Goal: Information Seeking & Learning: Compare options

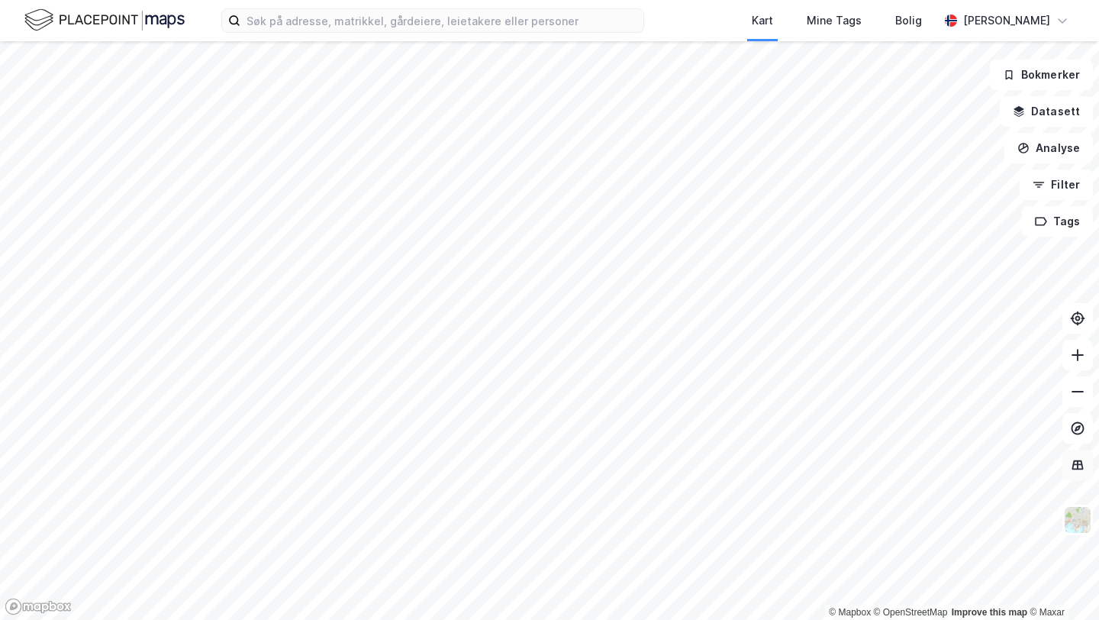
click at [1090, 468] on div "© Mapbox © OpenStreetMap Improve this map © [PERSON_NAME] Datasett Analyse Filt…" at bounding box center [549, 330] width 1099 height 578
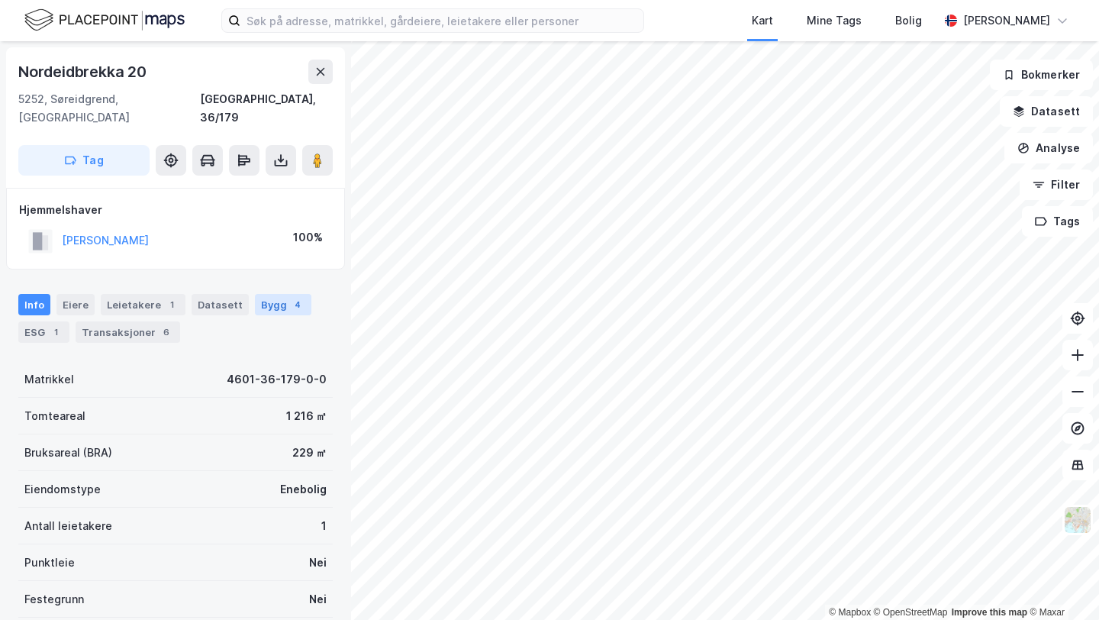
click at [256, 294] on div "Bygg 4" at bounding box center [283, 304] width 56 height 21
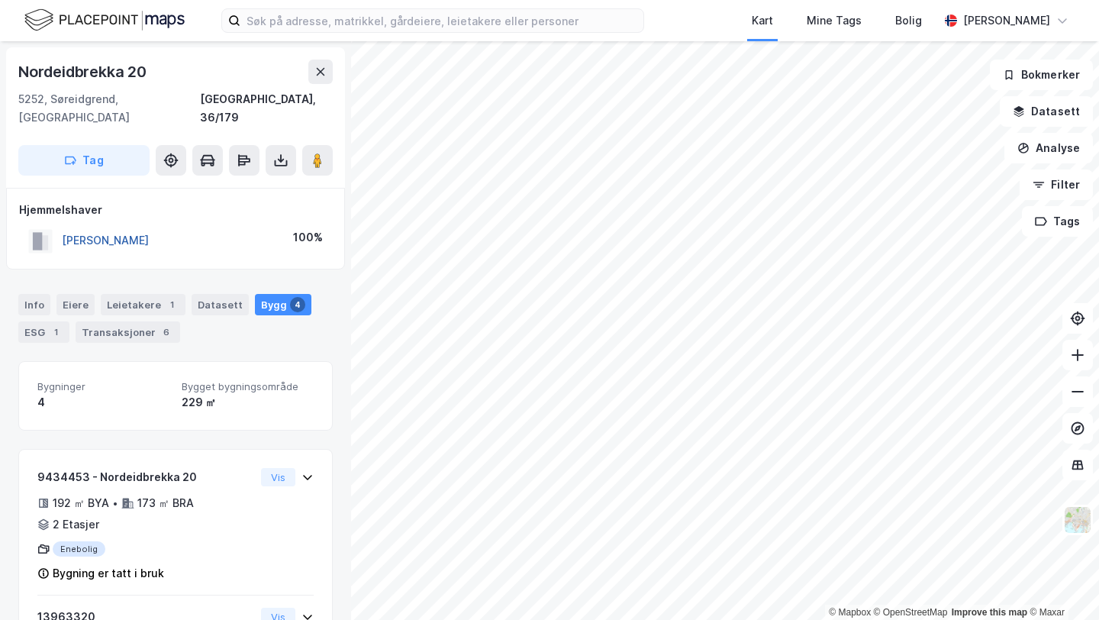
click at [0, 0] on button "[PERSON_NAME]" at bounding box center [0, 0] width 0 height 0
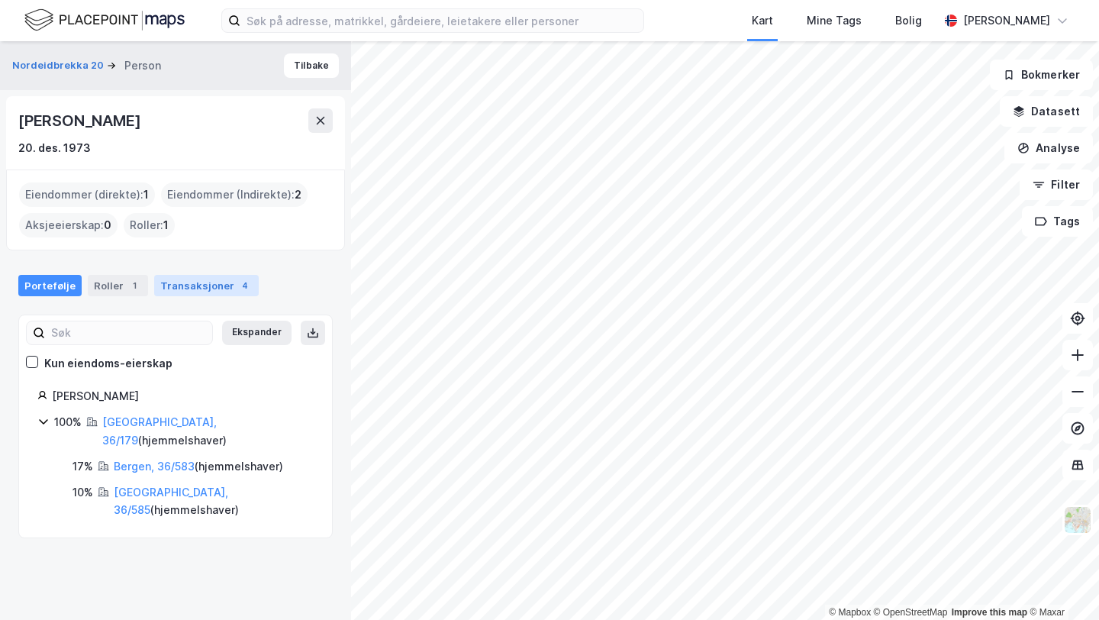
click at [195, 292] on div "Transaksjoner 4" at bounding box center [206, 285] width 105 height 21
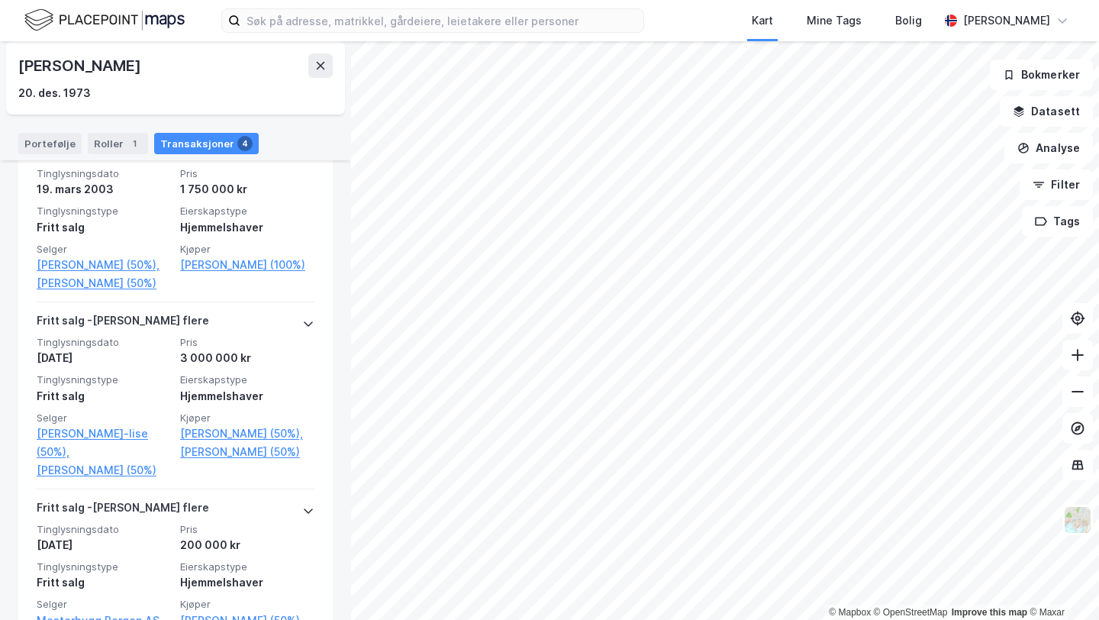
scroll to position [610, 0]
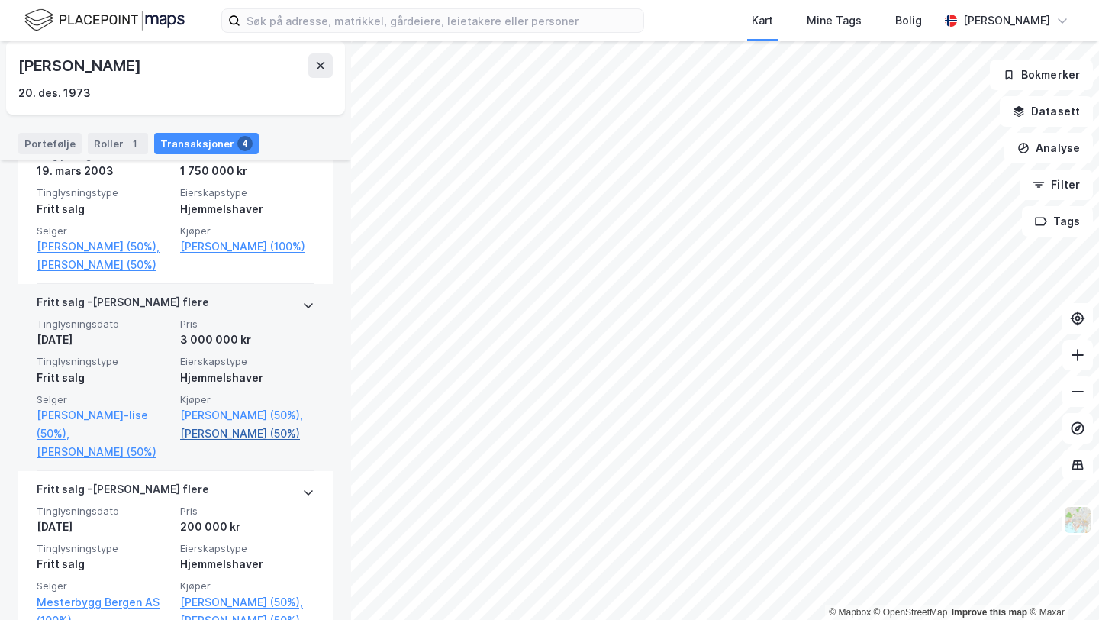
click at [233, 431] on link "[PERSON_NAME] (50%)" at bounding box center [247, 433] width 134 height 18
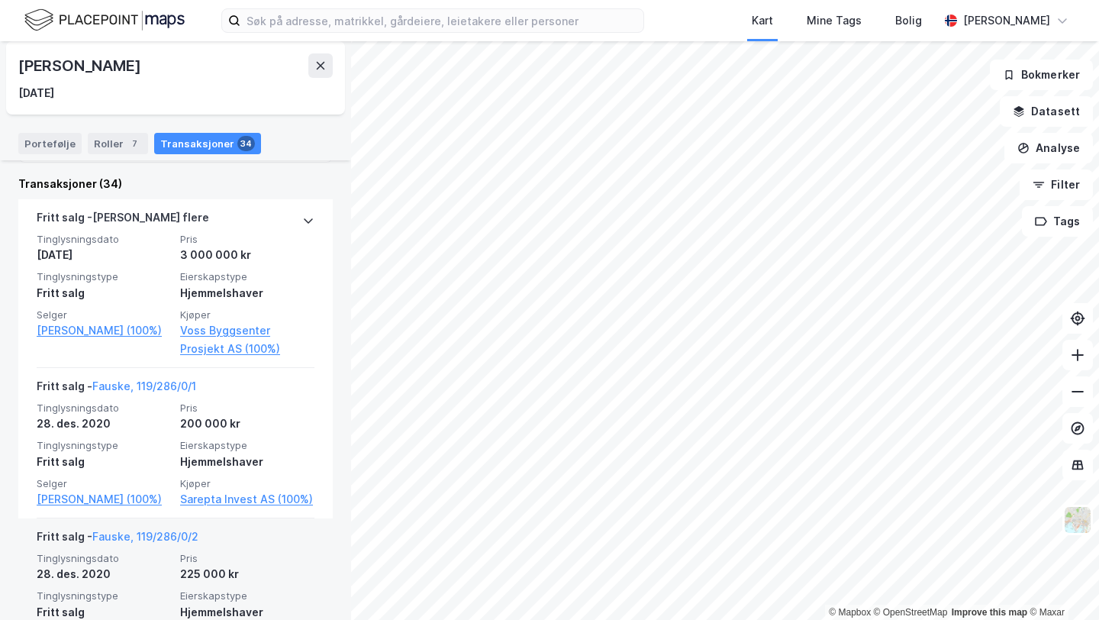
scroll to position [341, 0]
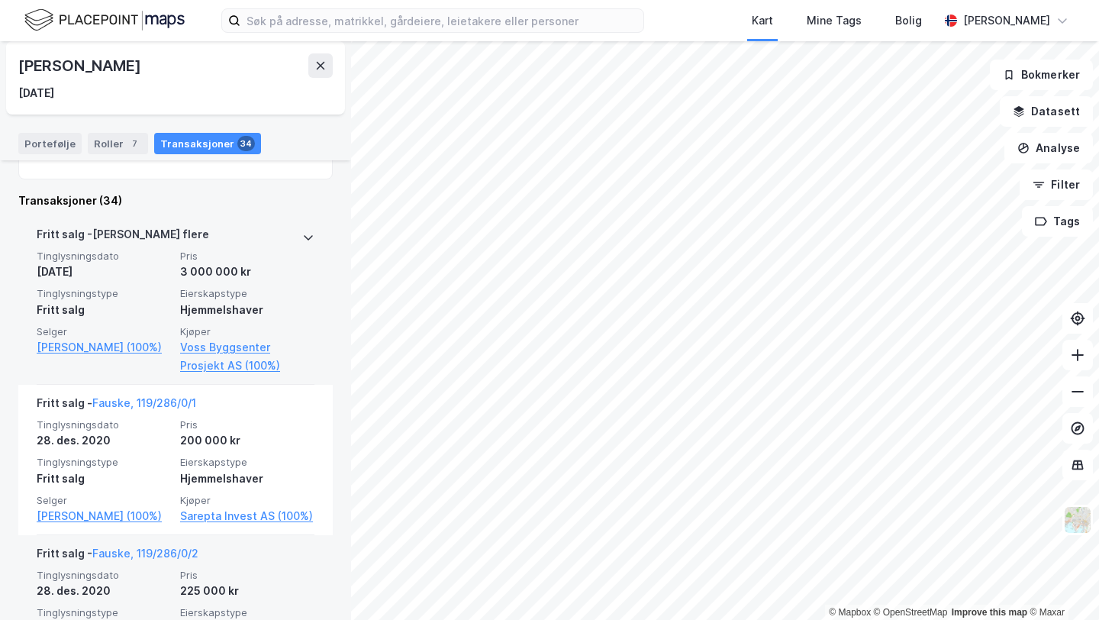
click at [268, 280] on div "3 000 000 kr" at bounding box center [247, 271] width 134 height 18
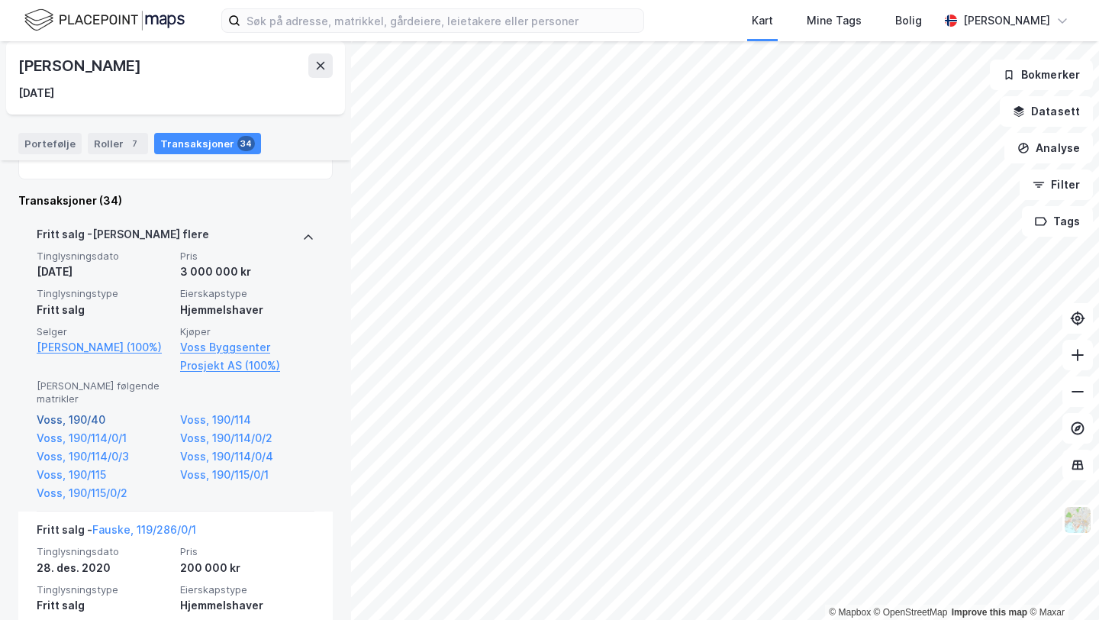
click at [88, 411] on link "Voss, 190/40" at bounding box center [104, 420] width 134 height 18
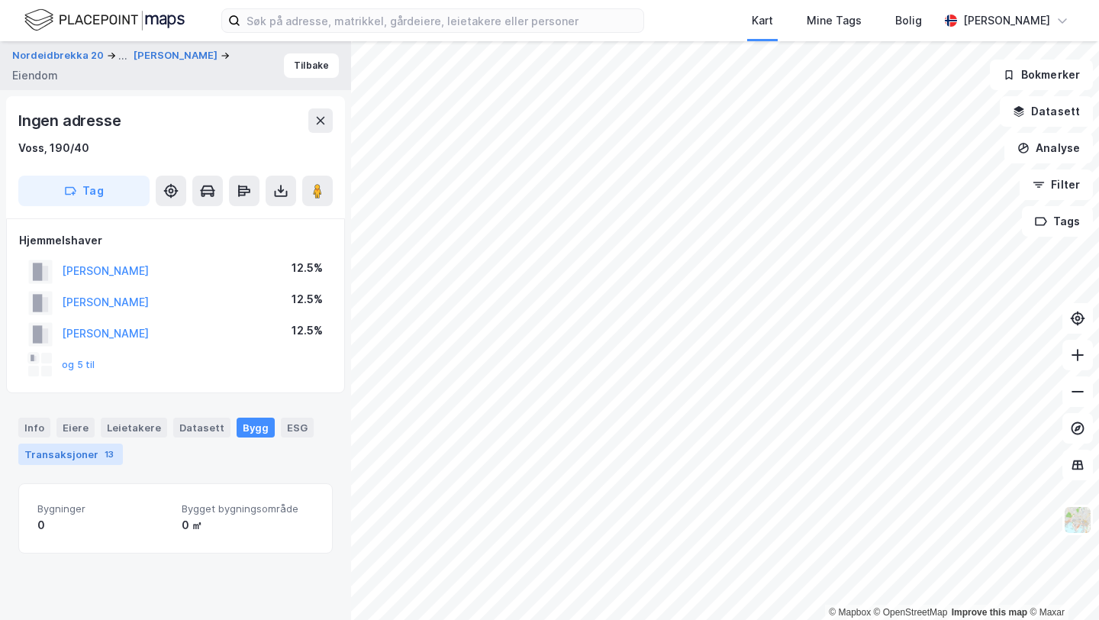
click at [67, 456] on div "Transaksjoner 13" at bounding box center [70, 453] width 105 height 21
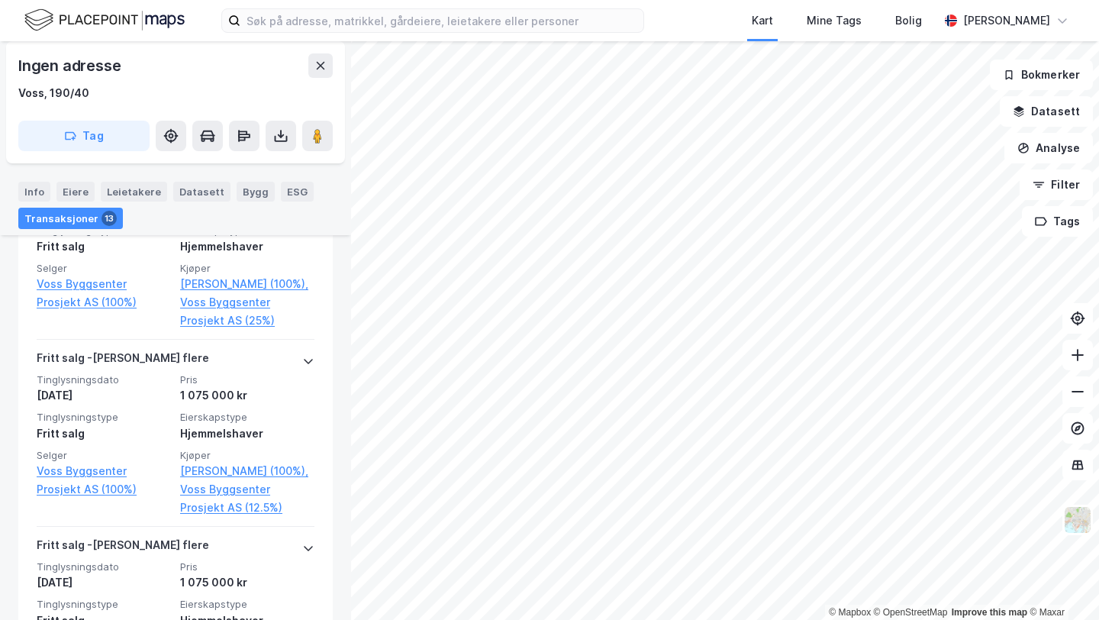
scroll to position [1570, 0]
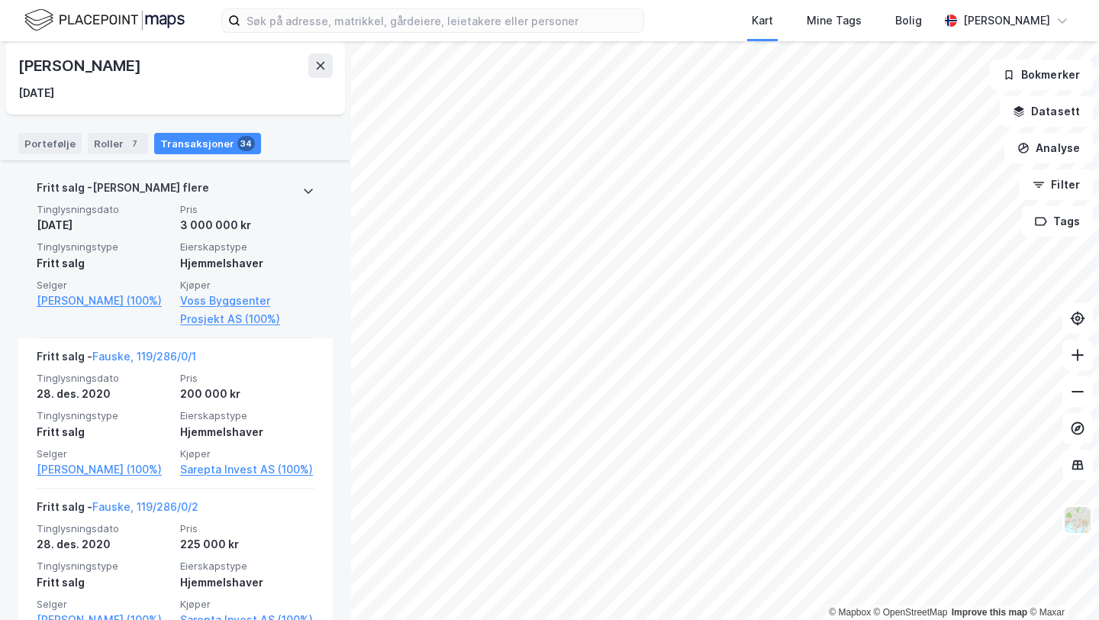
scroll to position [393, 0]
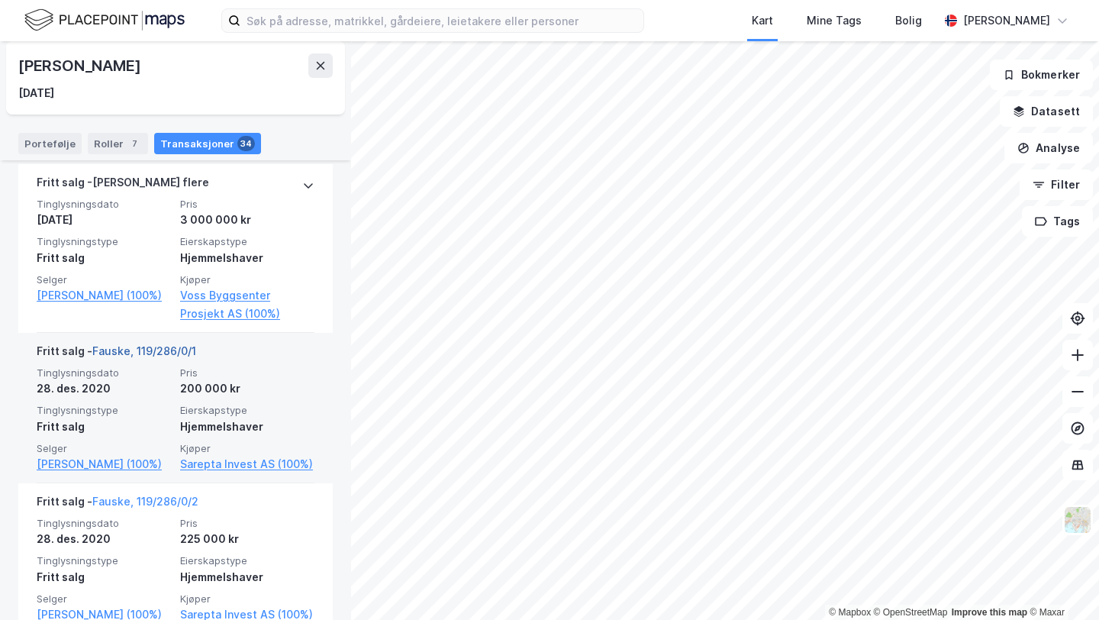
click at [149, 353] on link "Fauske, 119/286/0/1" at bounding box center [144, 350] width 104 height 13
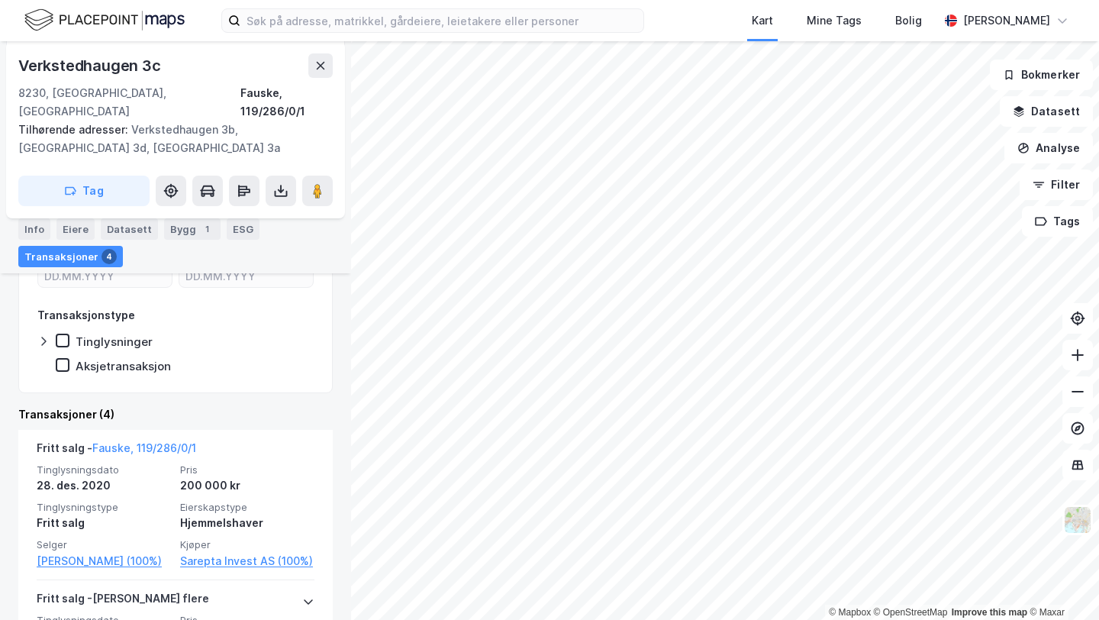
scroll to position [434, 0]
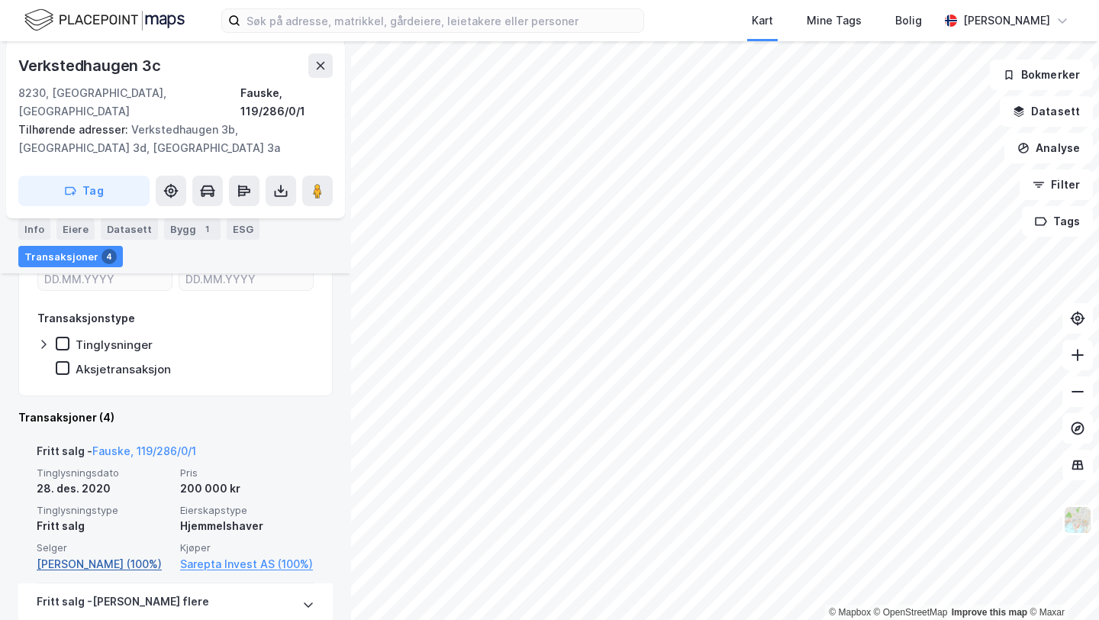
click at [111, 555] on link "[PERSON_NAME] (100%)" at bounding box center [104, 564] width 134 height 18
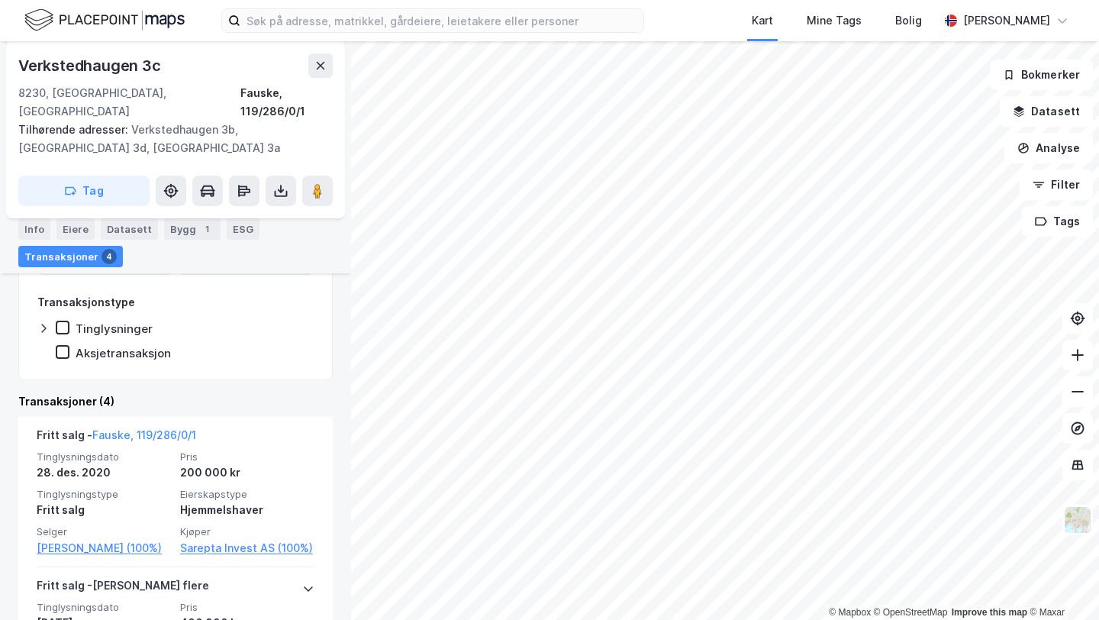
scroll to position [476, 0]
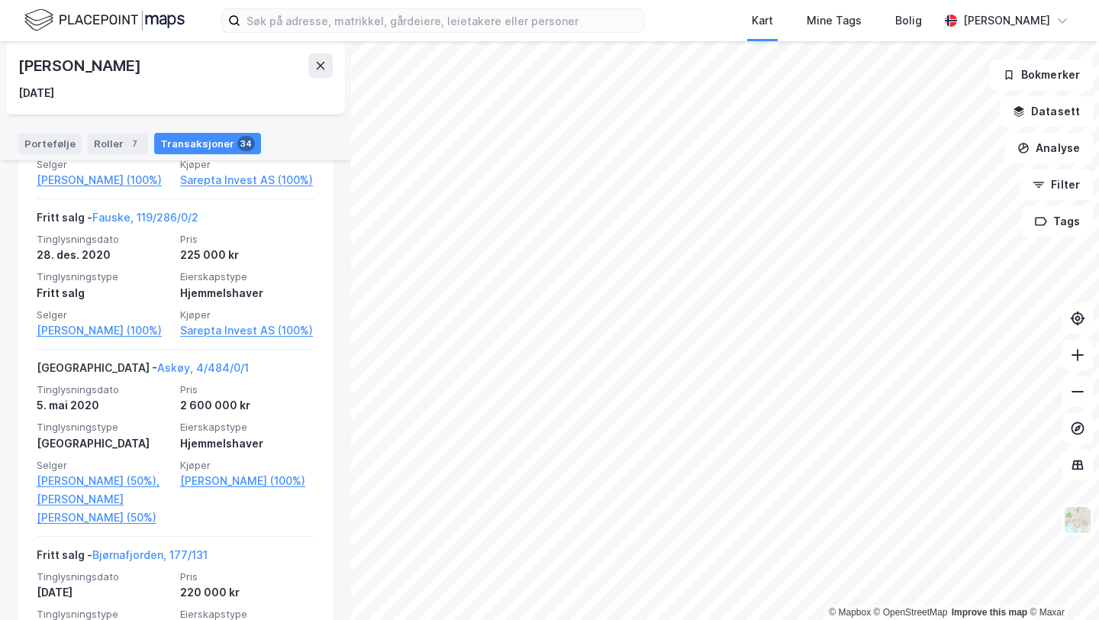
scroll to position [688, 0]
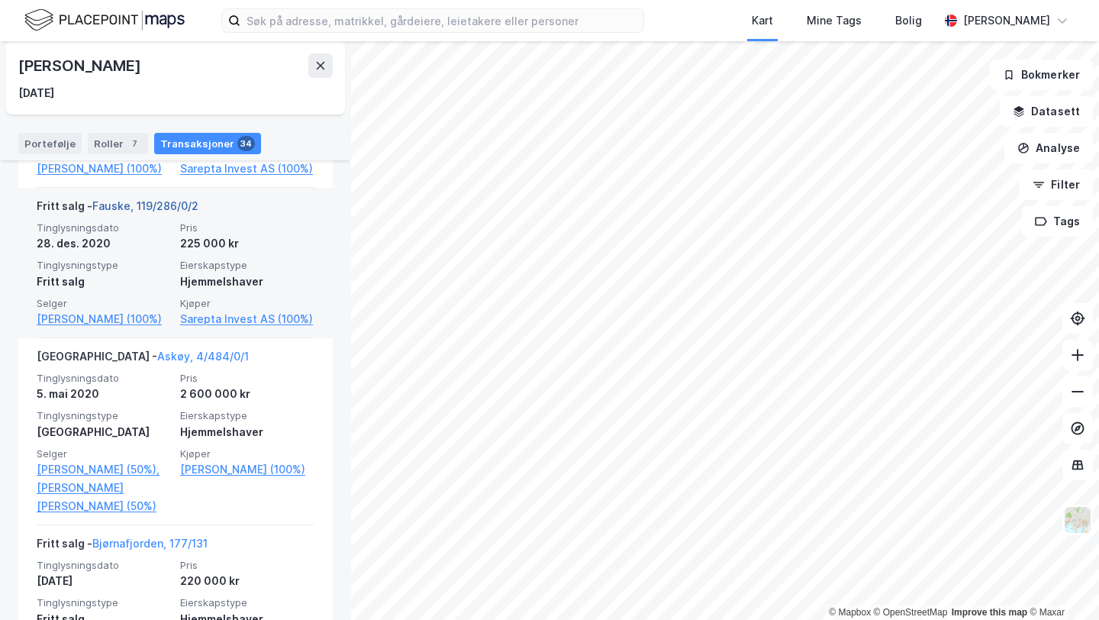
click at [167, 212] on link "Fauske, 119/286/0/2" at bounding box center [145, 205] width 106 height 13
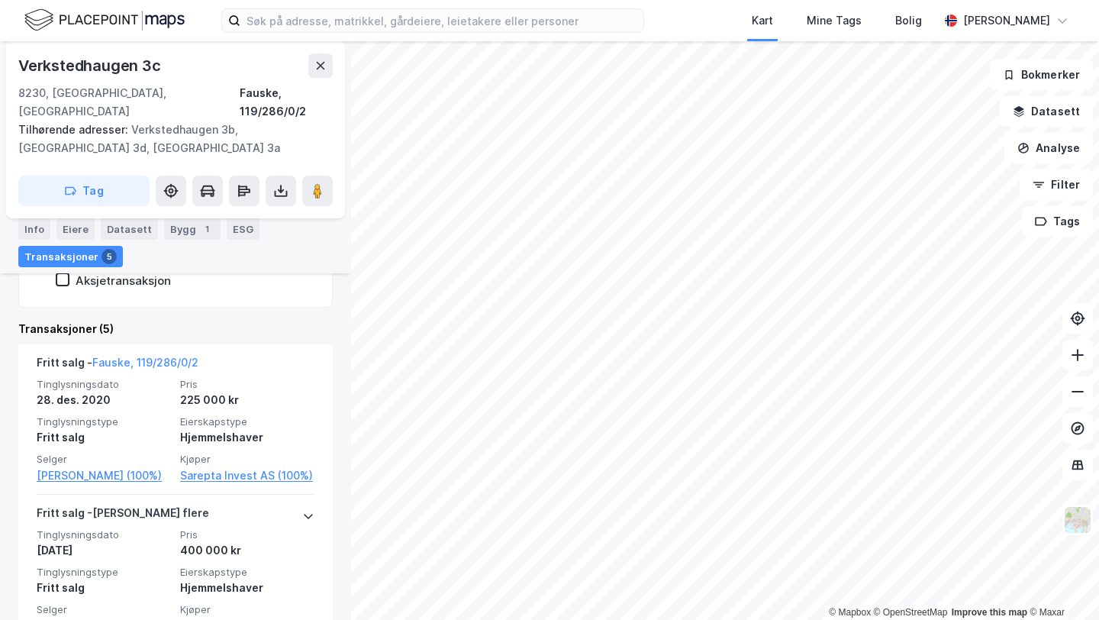
scroll to position [578, 0]
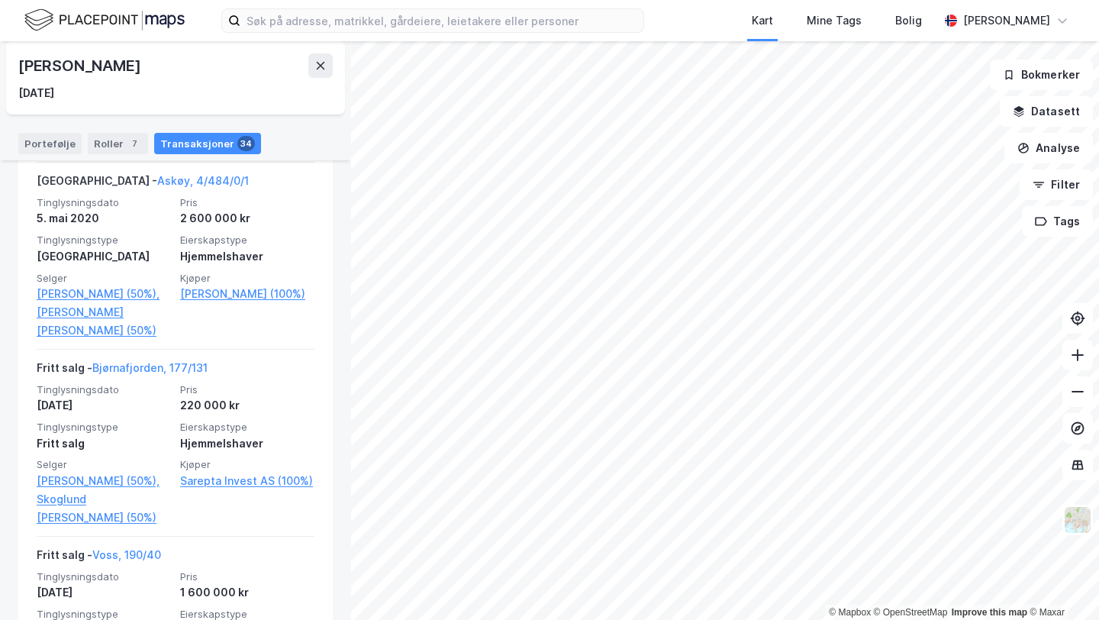
scroll to position [865, 0]
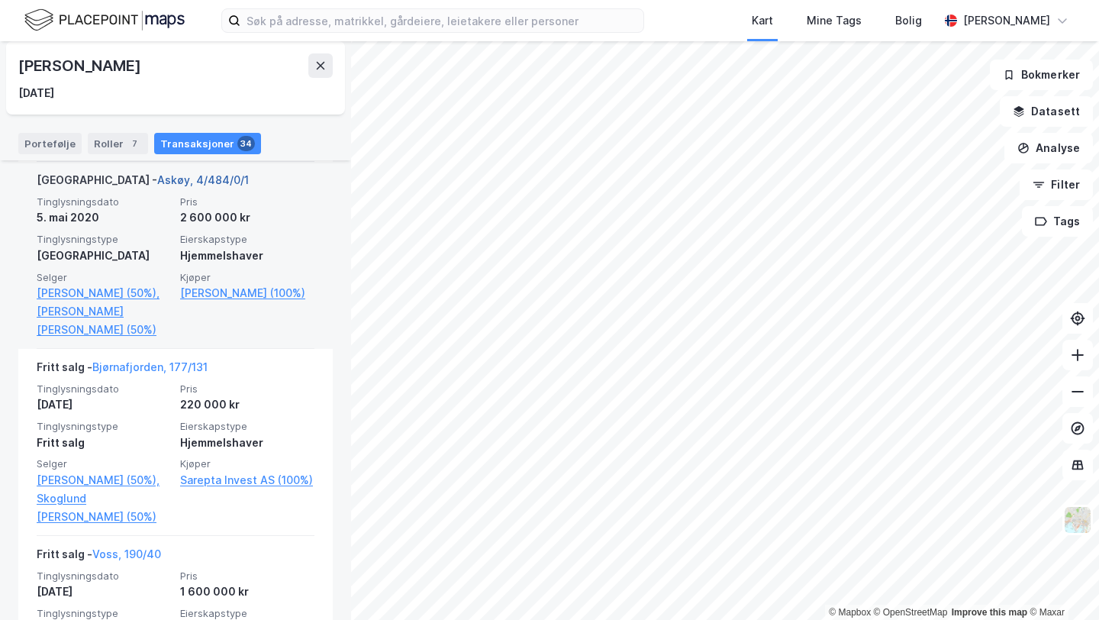
click at [157, 186] on link "Askøy, 4/484/0/1" at bounding box center [203, 179] width 92 height 13
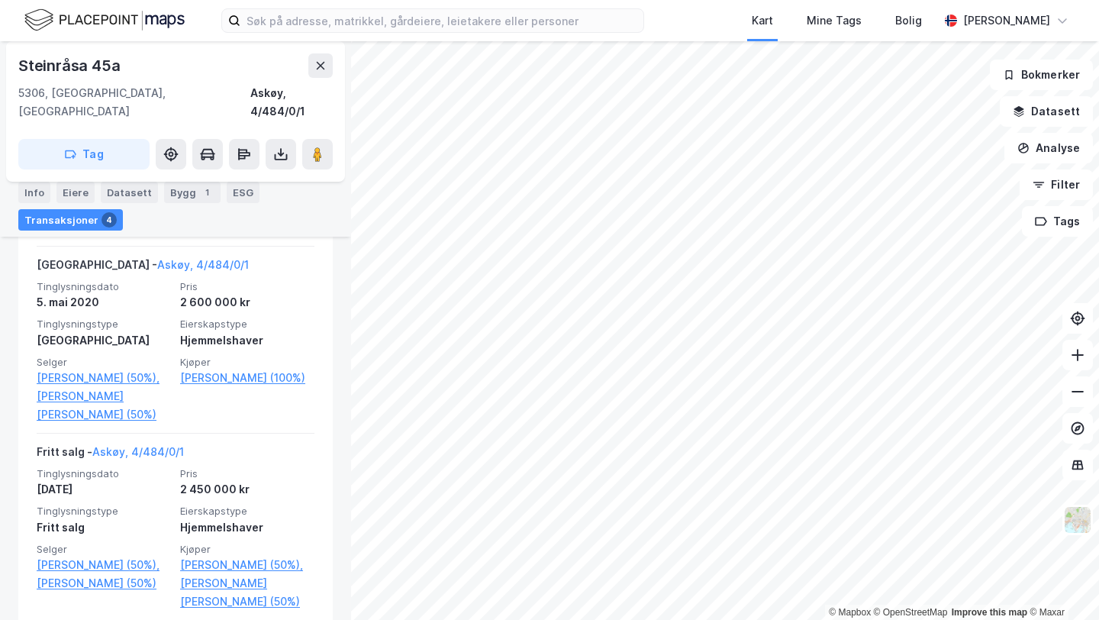
scroll to position [653, 0]
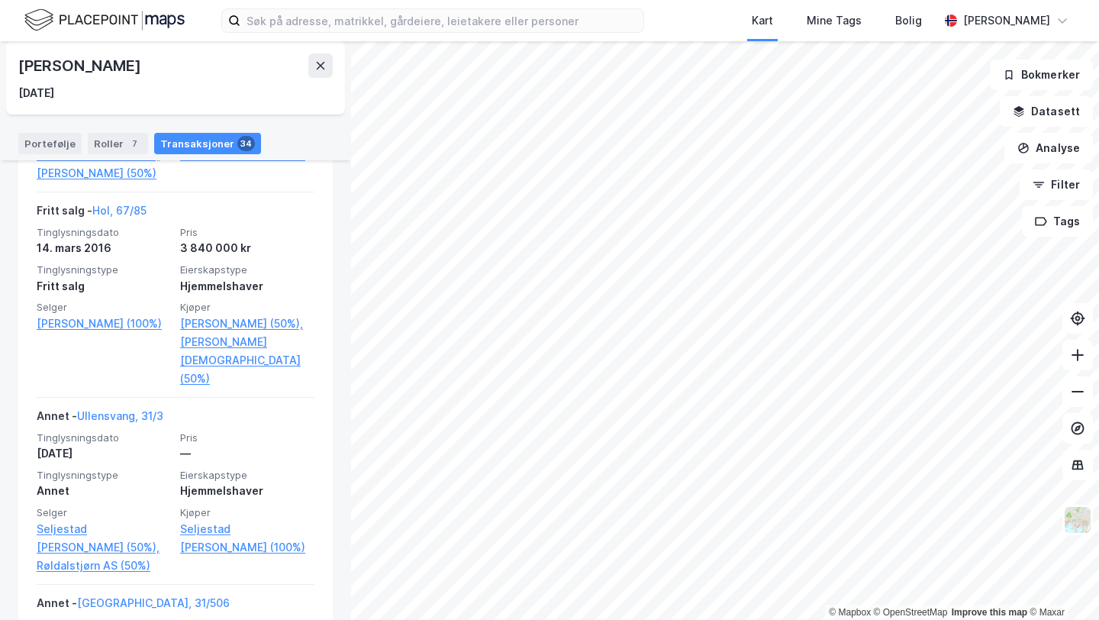
scroll to position [1903, 0]
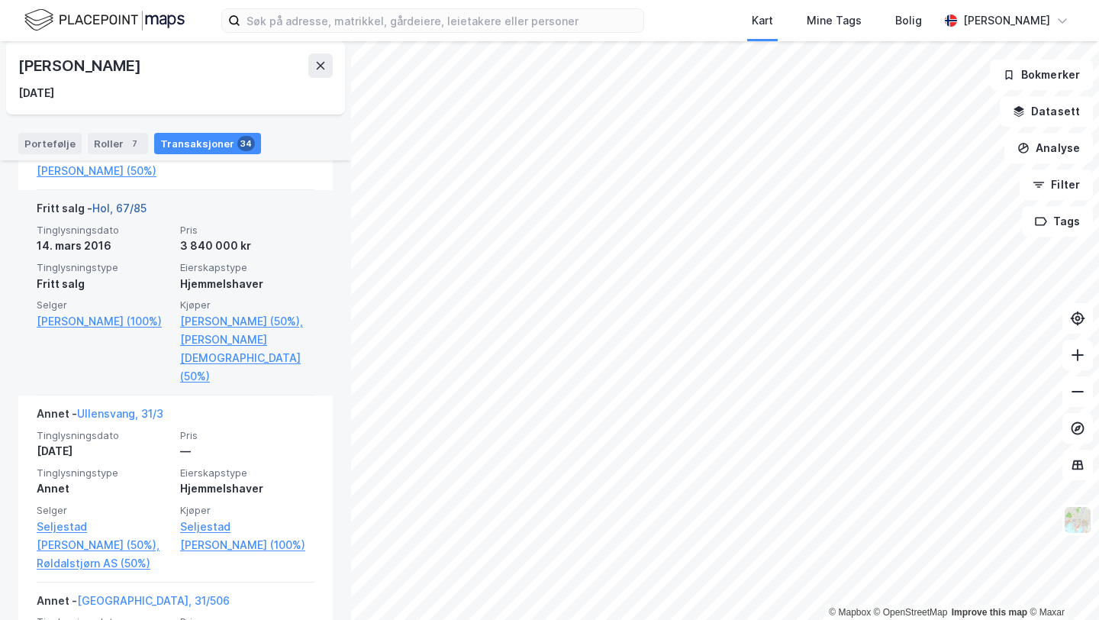
click at [101, 204] on link "Hol, 67/85" at bounding box center [119, 207] width 54 height 13
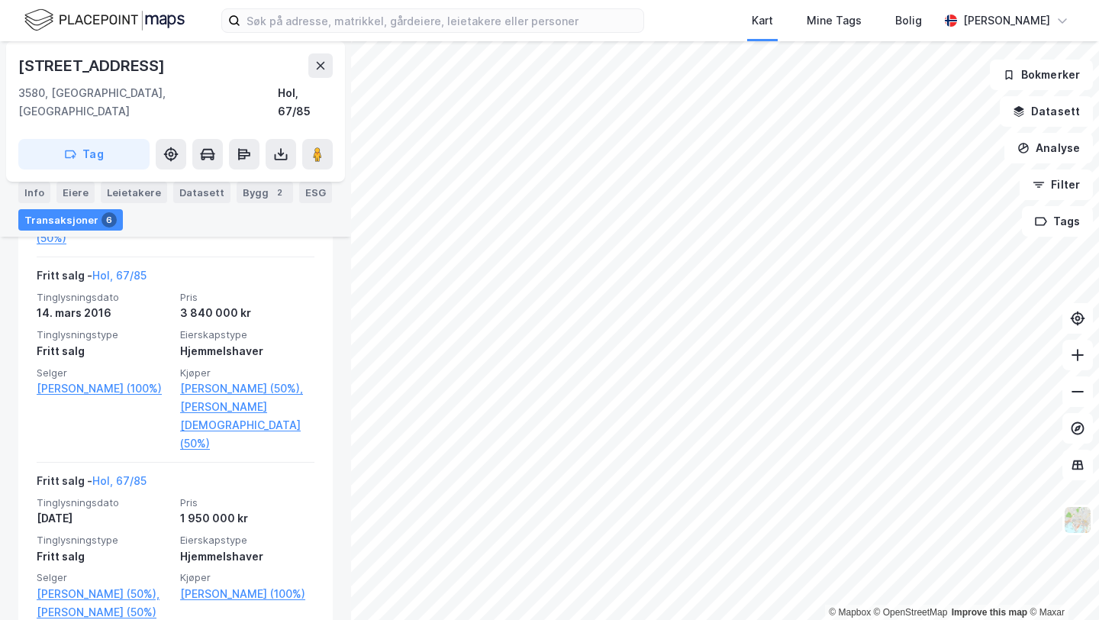
scroll to position [626, 0]
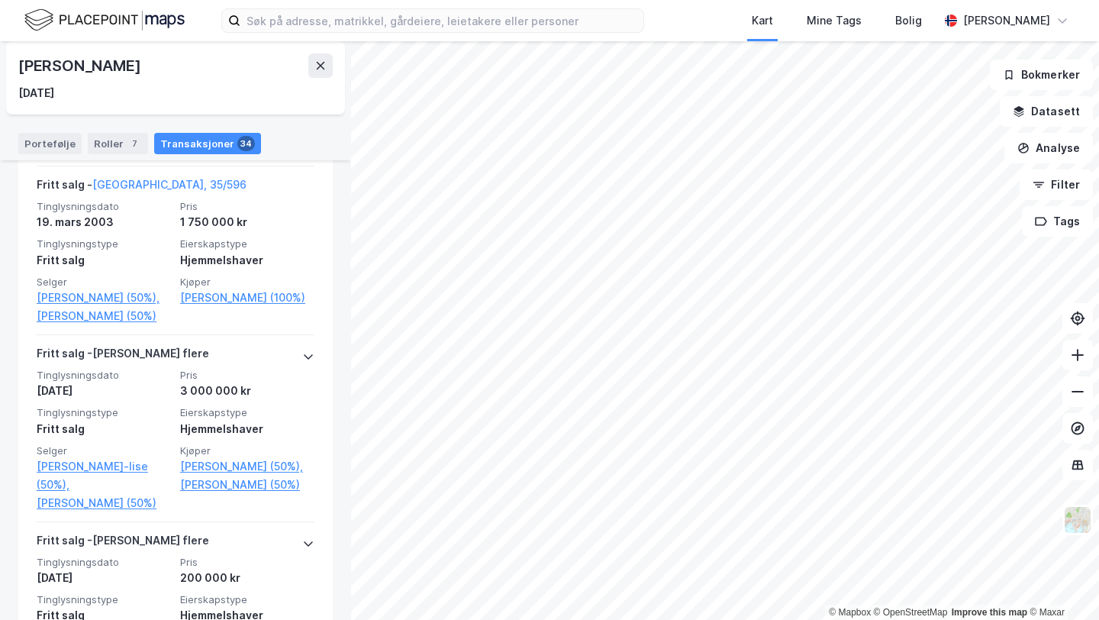
scroll to position [5740, 0]
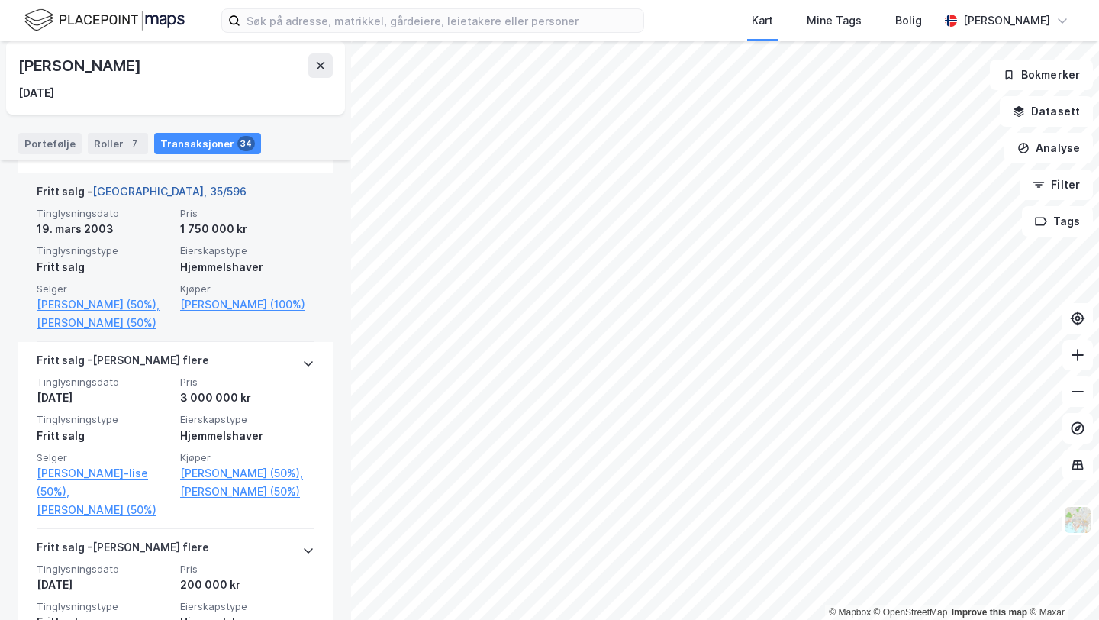
click at [147, 189] on link "[GEOGRAPHIC_DATA], 35/596" at bounding box center [169, 191] width 154 height 13
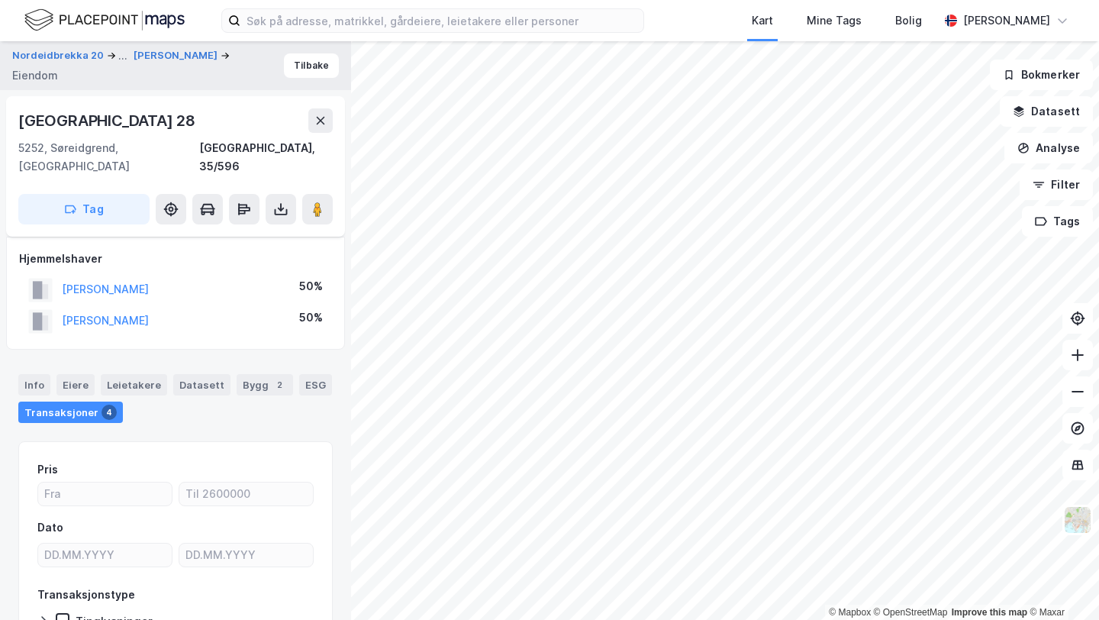
scroll to position [89, 0]
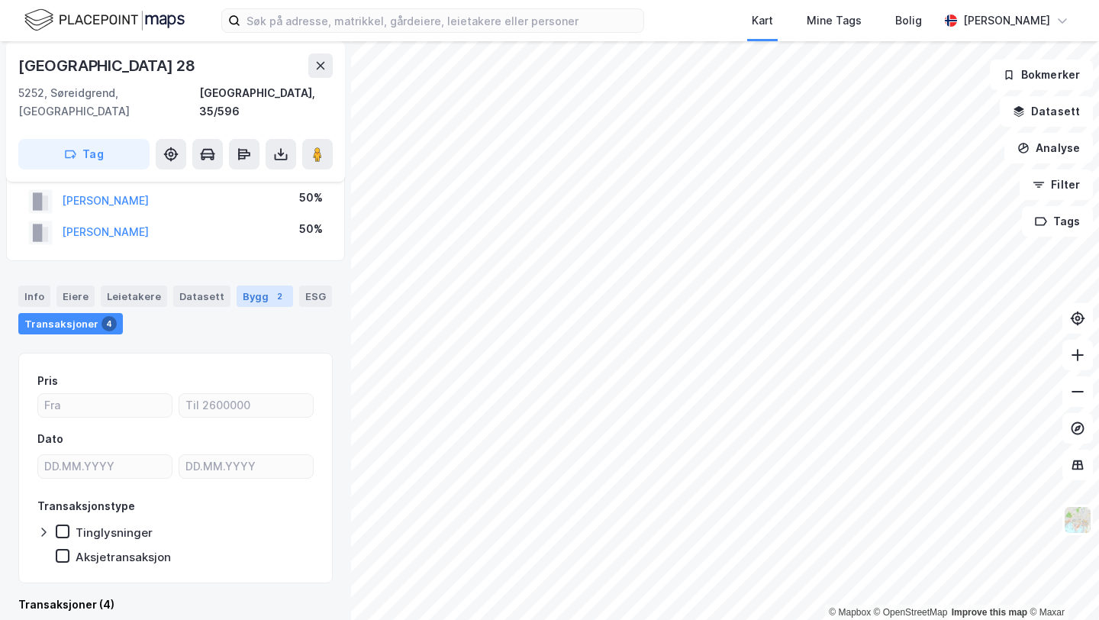
click at [253, 285] on div "Bygg 2" at bounding box center [265, 295] width 56 height 21
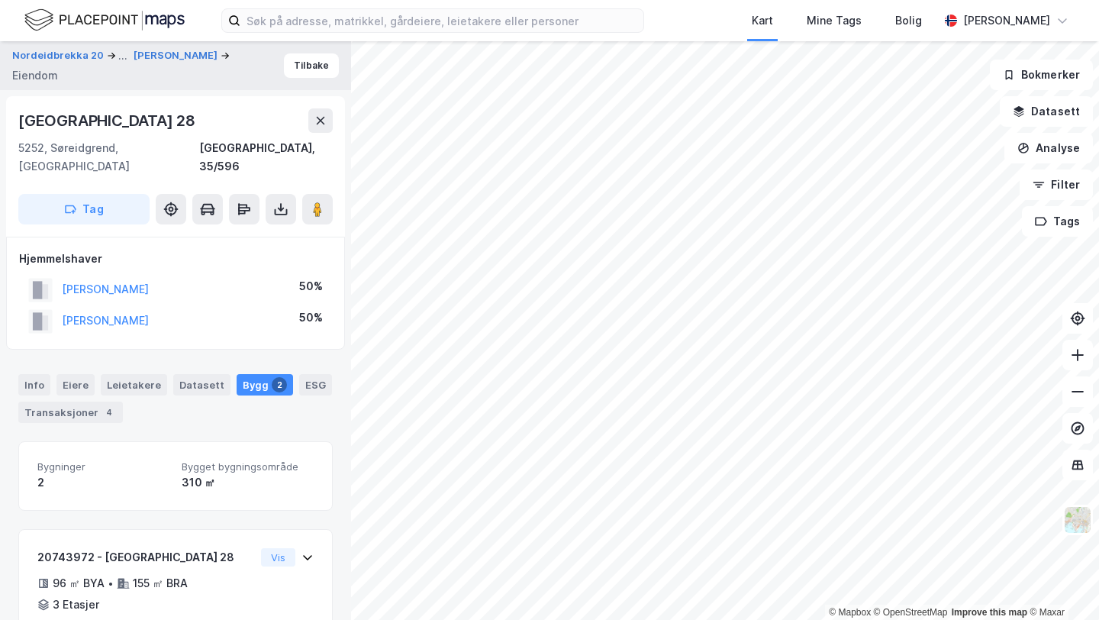
scroll to position [179, 0]
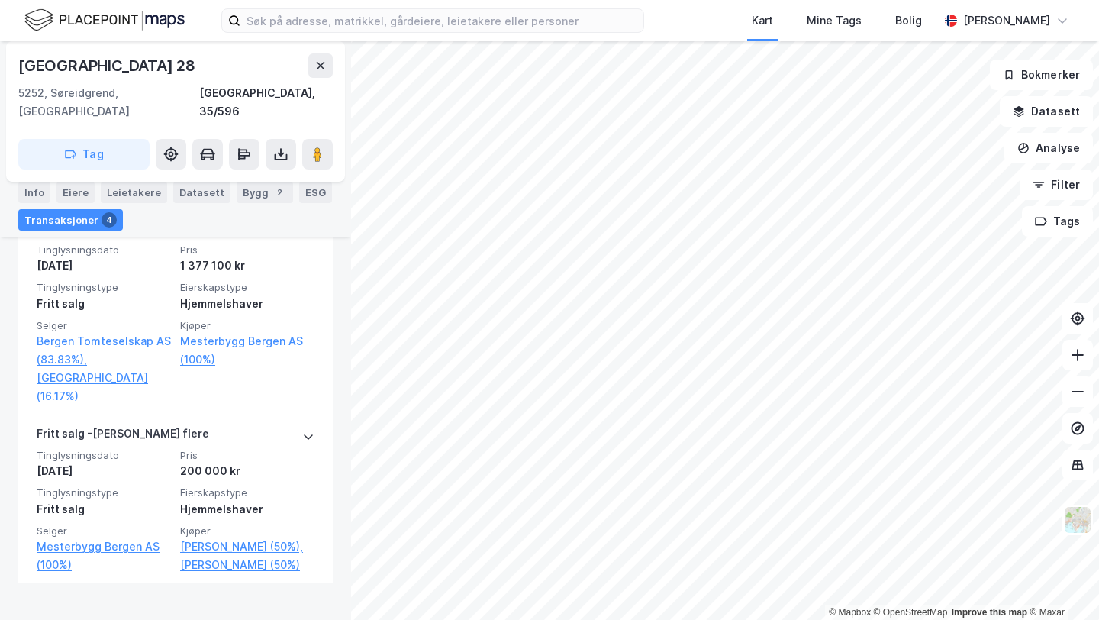
scroll to position [836, 0]
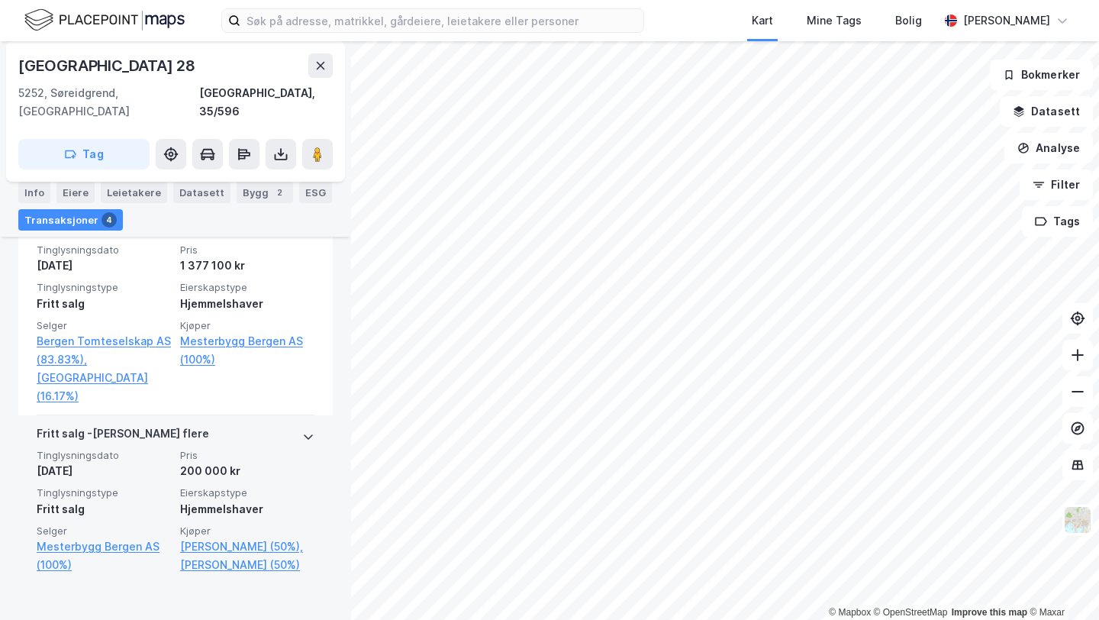
click at [253, 480] on div "200 000 kr" at bounding box center [247, 471] width 134 height 18
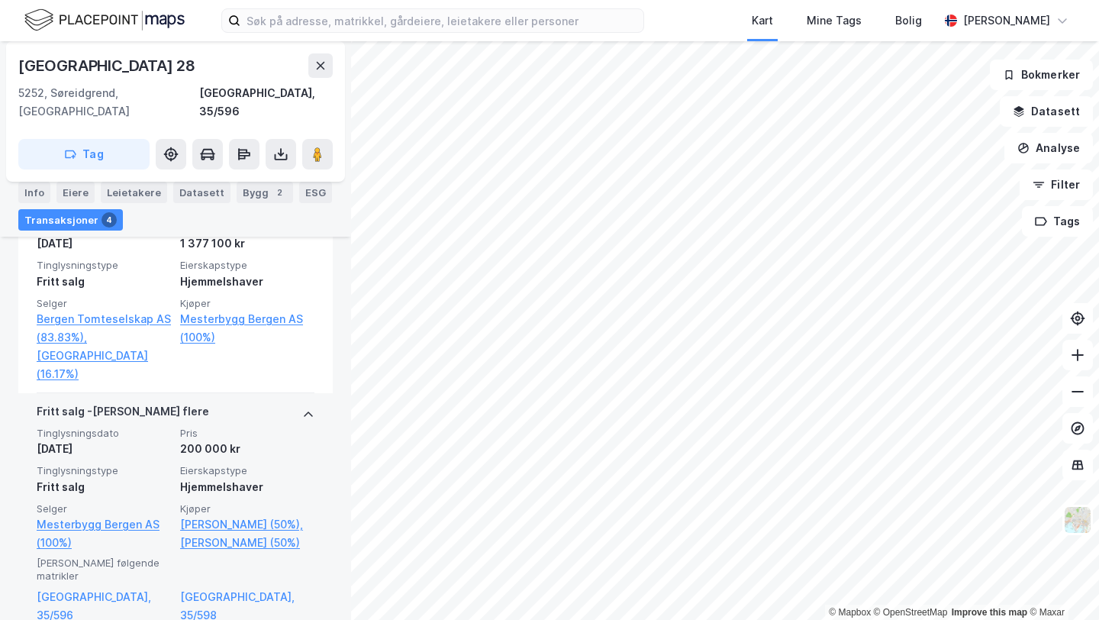
scroll to position [876, 0]
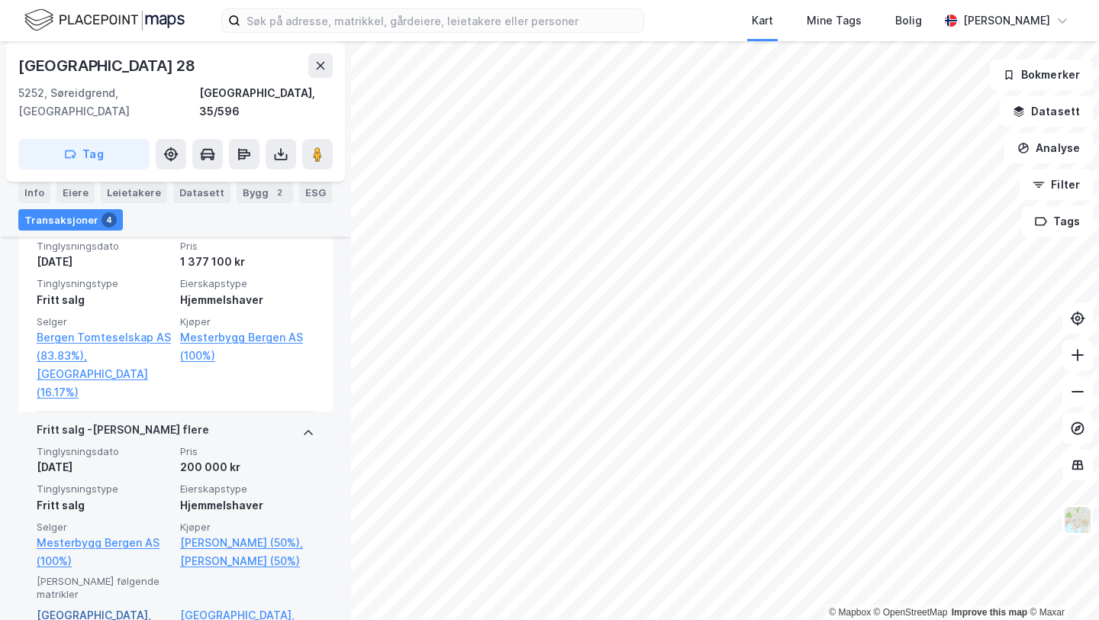
click at [85, 606] on link "[GEOGRAPHIC_DATA], 35/596" at bounding box center [104, 624] width 134 height 37
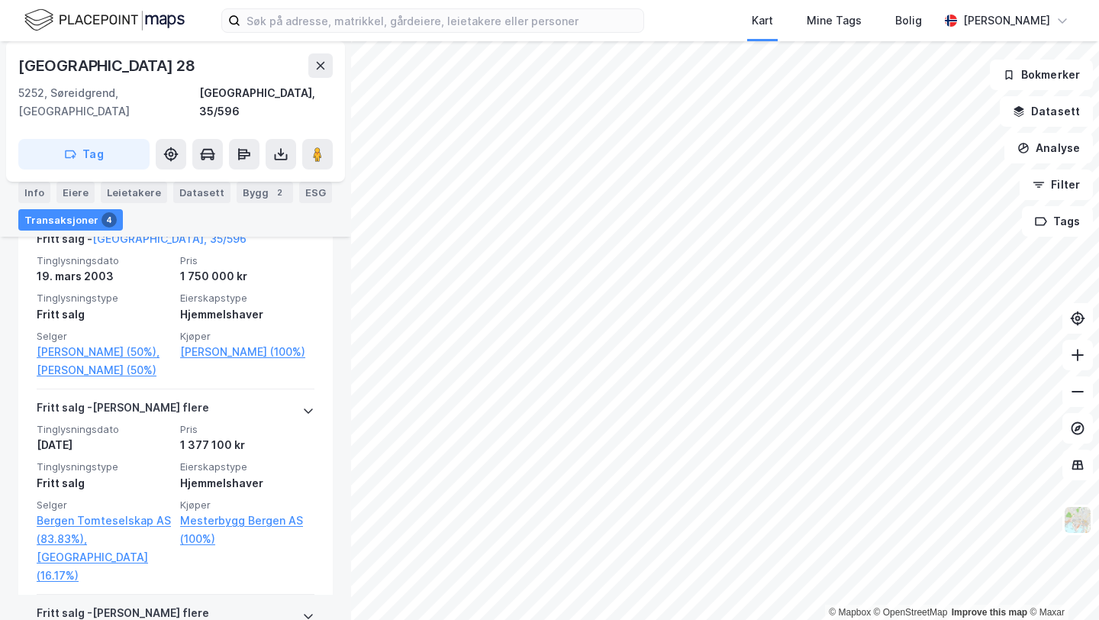
scroll to position [655, 0]
click at [79, 191] on div "Eiere" at bounding box center [75, 192] width 38 height 21
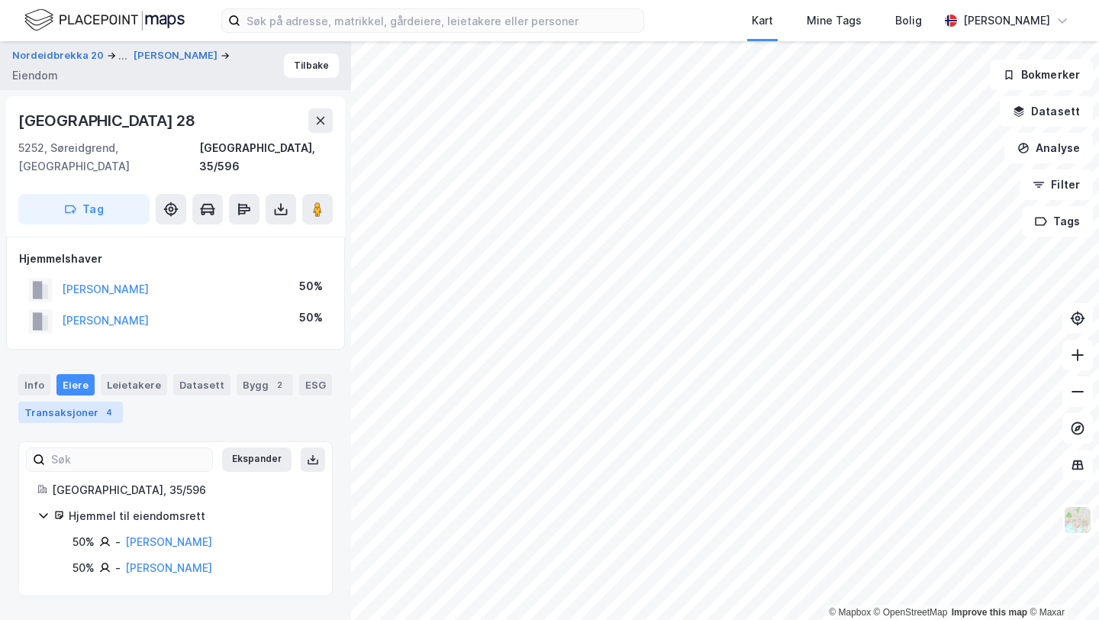
click at [63, 401] on div "Transaksjoner 4" at bounding box center [70, 411] width 105 height 21
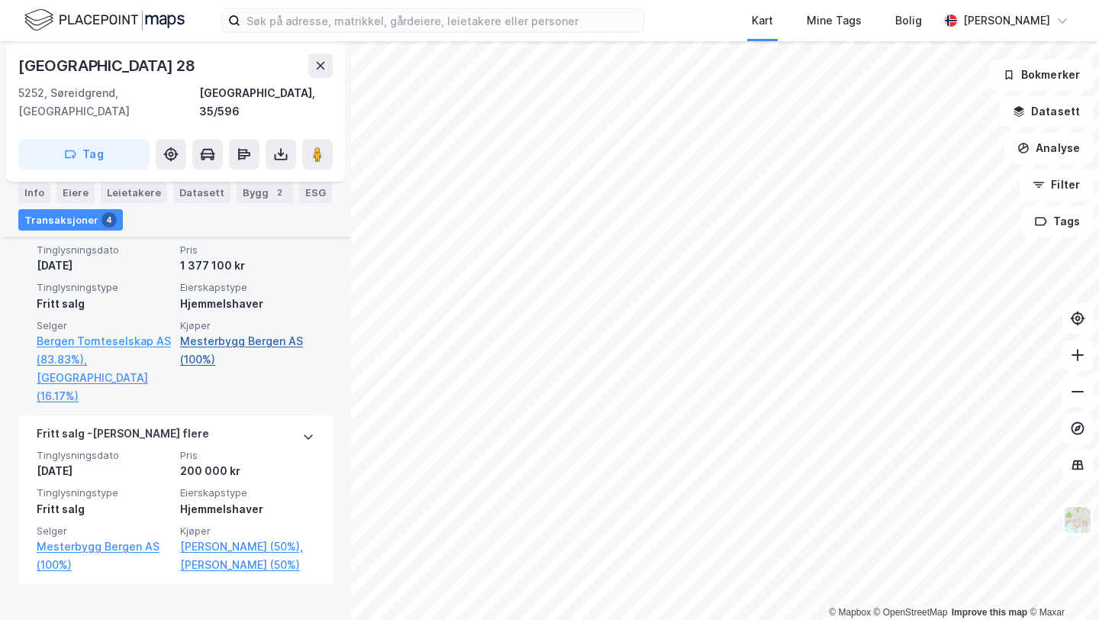
scroll to position [836, 0]
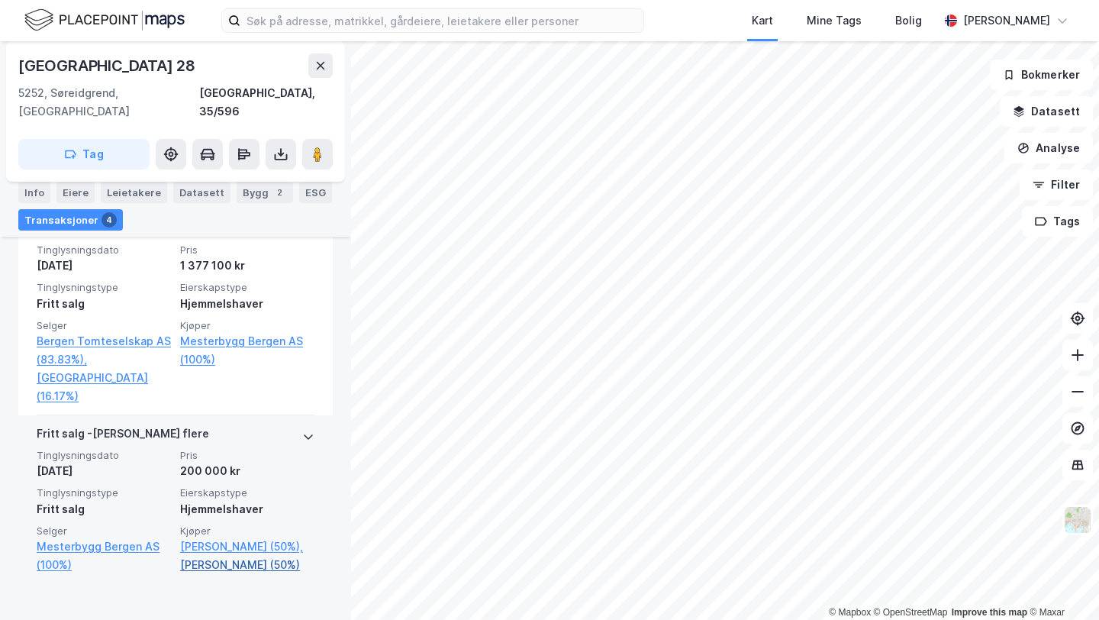
click at [259, 574] on link "[PERSON_NAME] (50%)" at bounding box center [247, 565] width 134 height 18
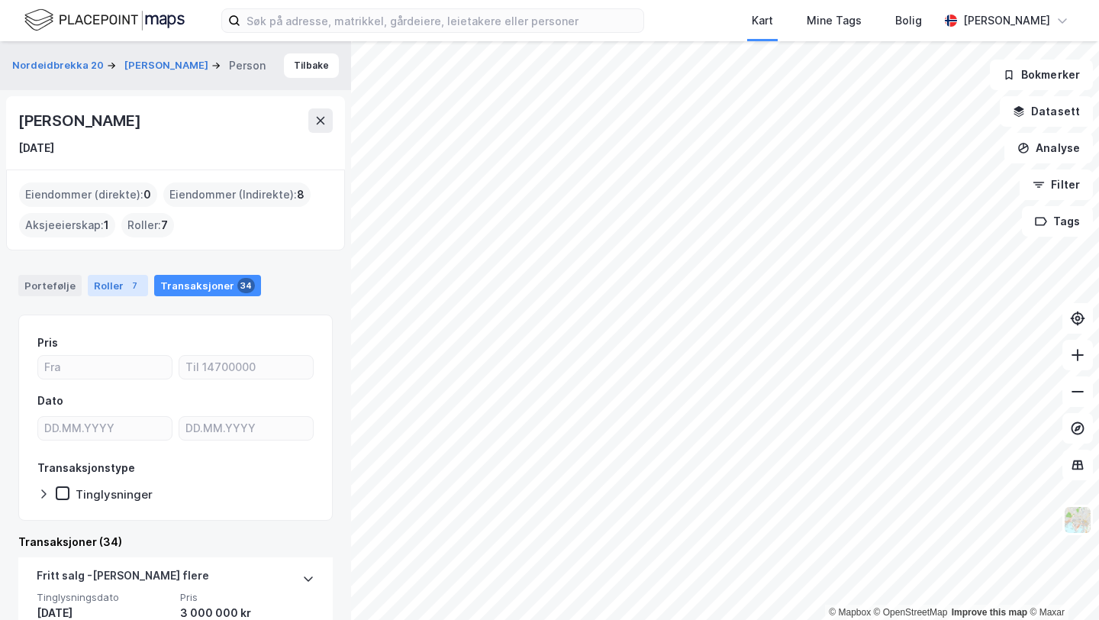
click at [127, 275] on div "Roller 7" at bounding box center [118, 285] width 60 height 21
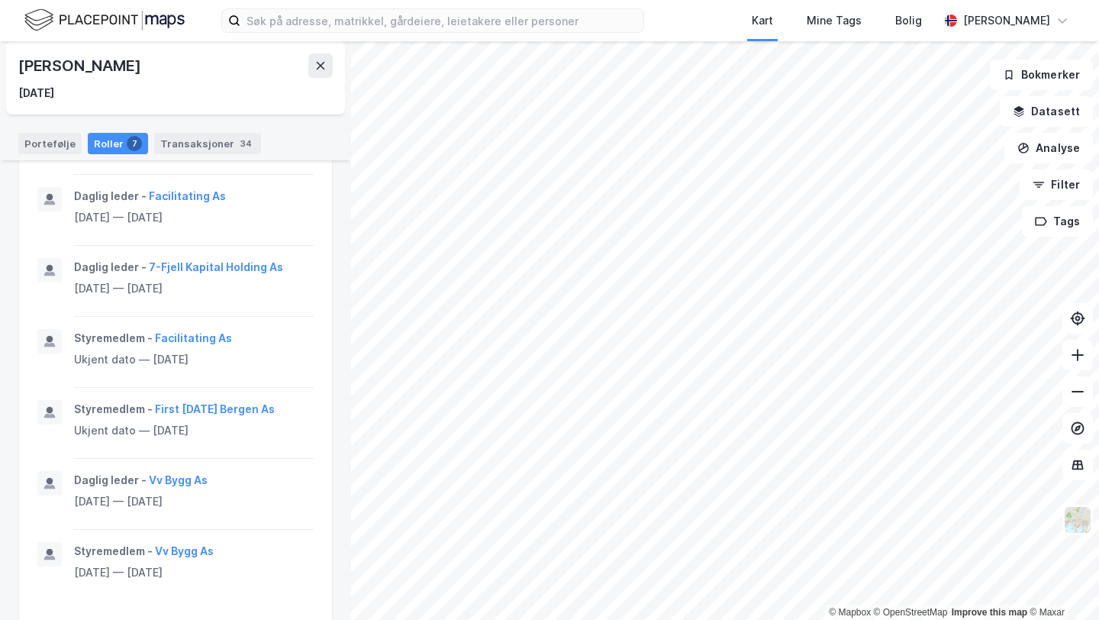
scroll to position [1067, 0]
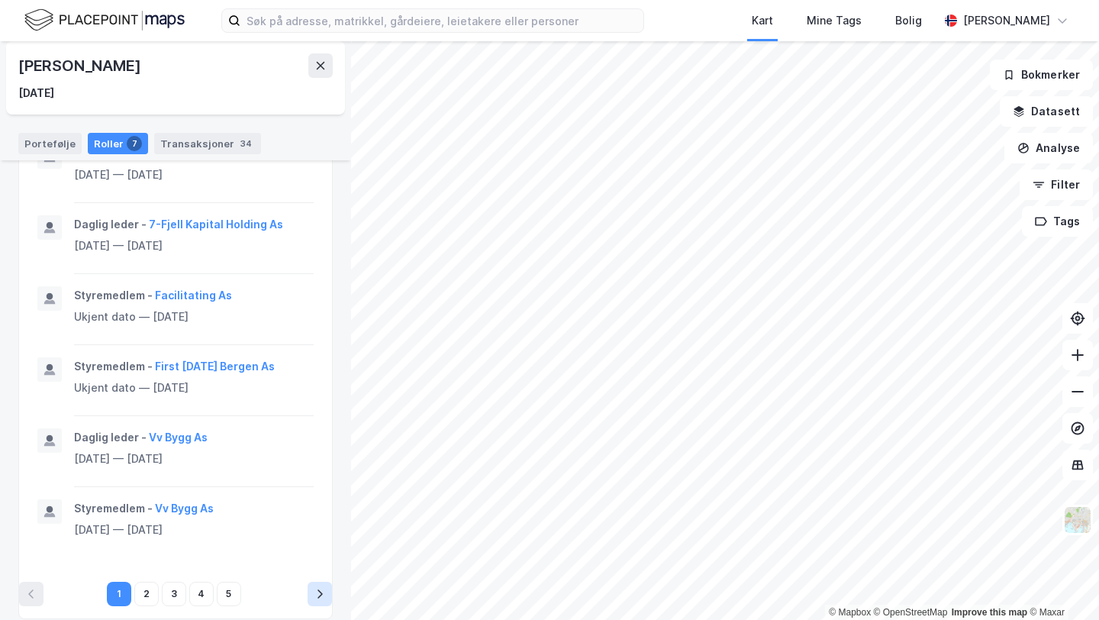
click at [327, 589] on button "pagination navigation" at bounding box center [320, 593] width 24 height 24
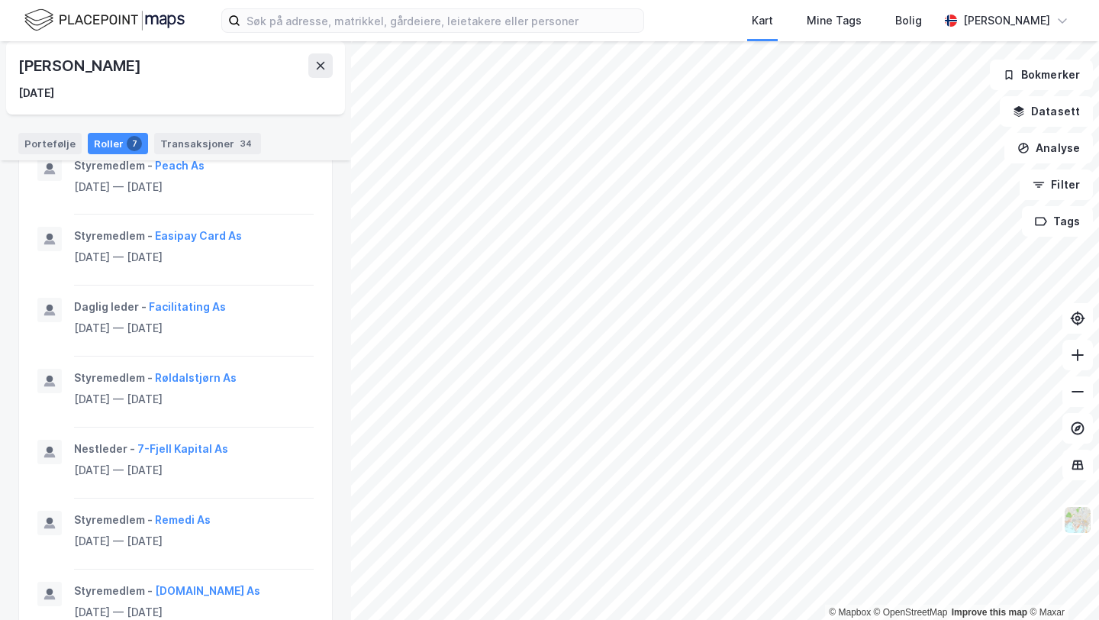
scroll to position [924, 0]
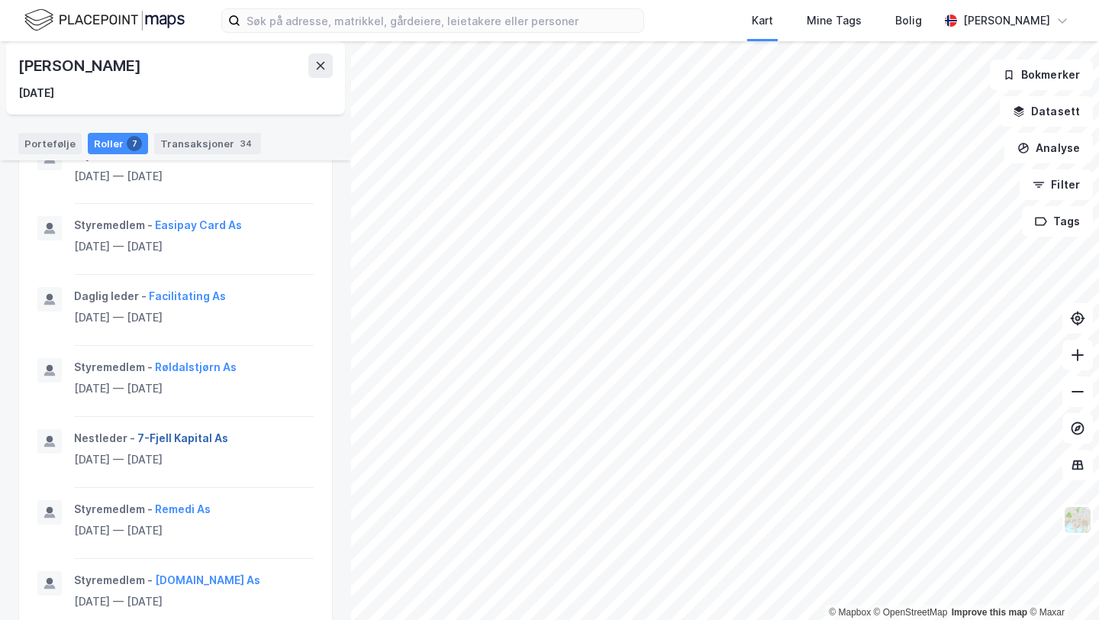
click at [0, 0] on button "7-Fjell Kapital As" at bounding box center [0, 0] width 0 height 0
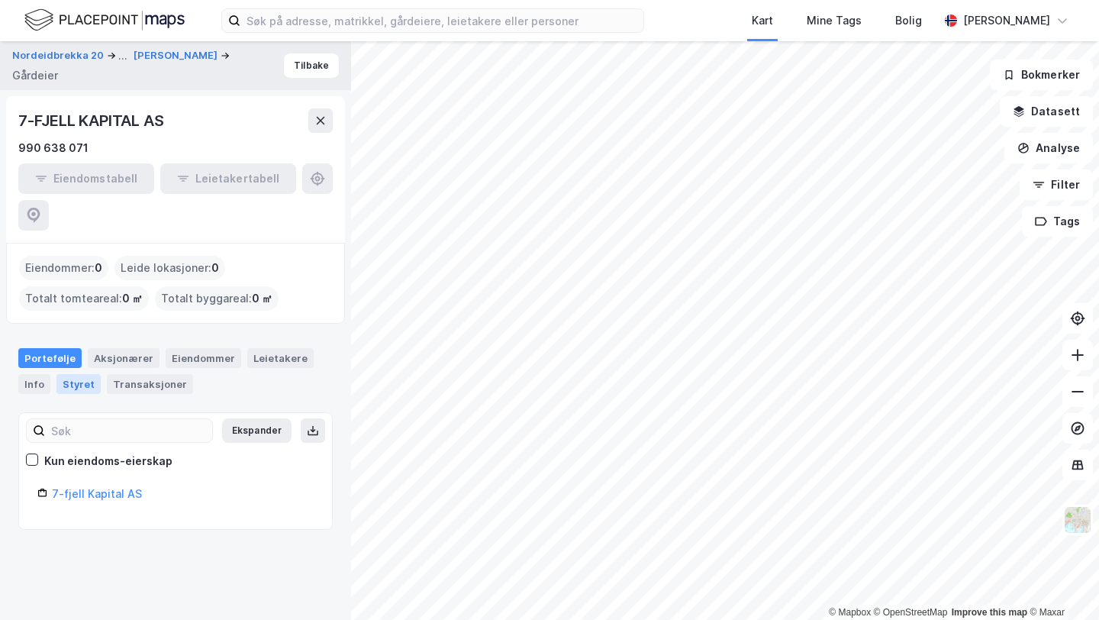
click at [76, 374] on div "Styret" at bounding box center [78, 384] width 44 height 20
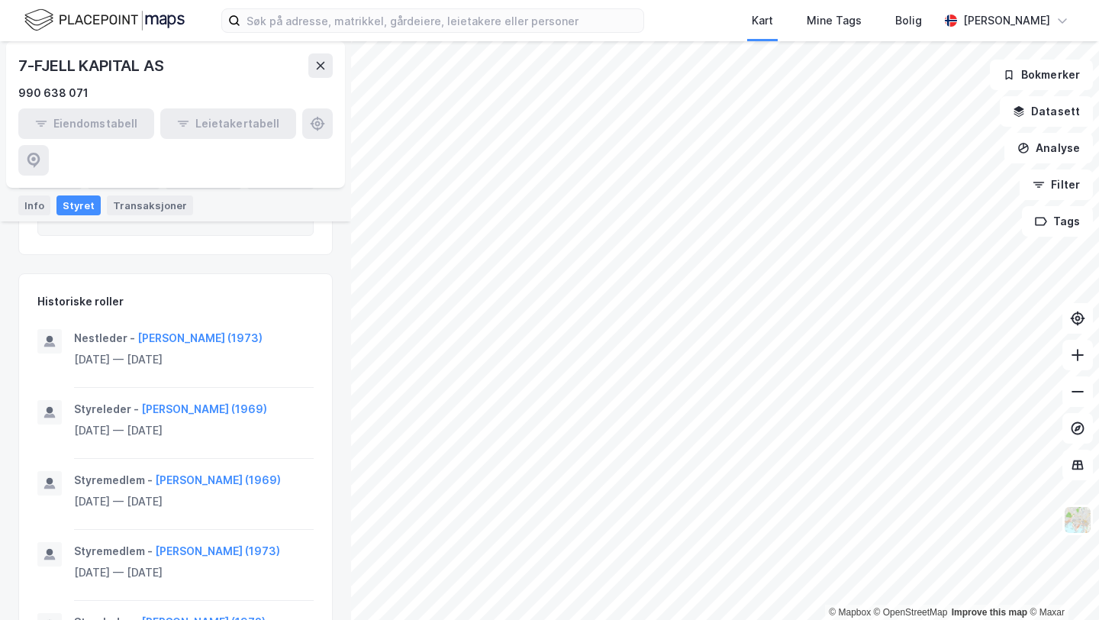
scroll to position [353, 0]
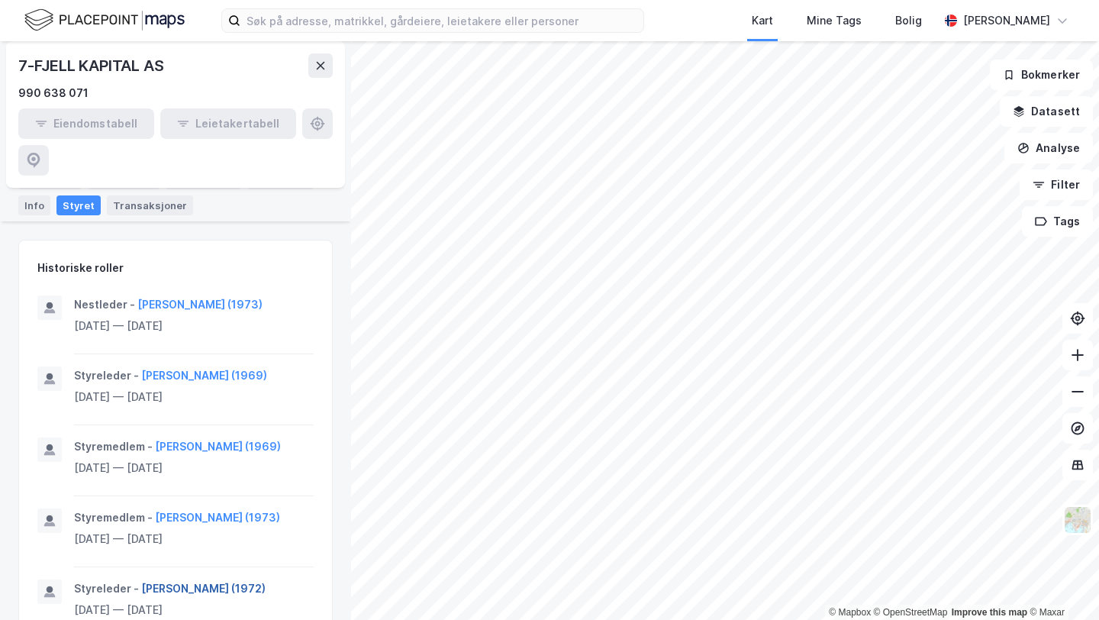
click at [0, 0] on button "[PERSON_NAME] (1972)" at bounding box center [0, 0] width 0 height 0
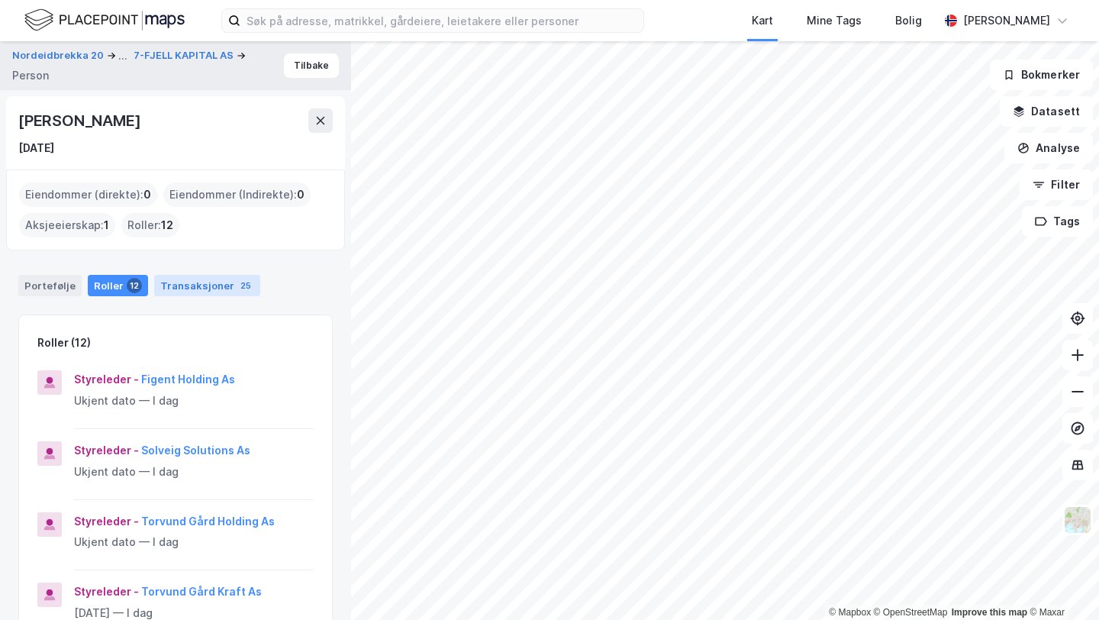
click at [194, 279] on div "Transaksjoner 25" at bounding box center [207, 285] width 106 height 21
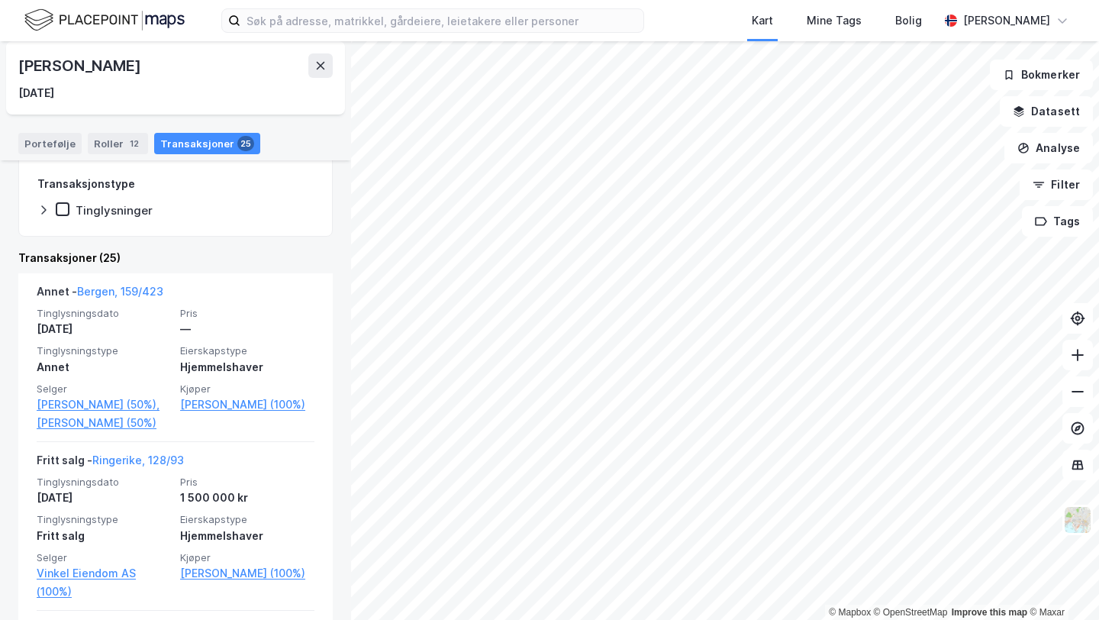
scroll to position [287, 0]
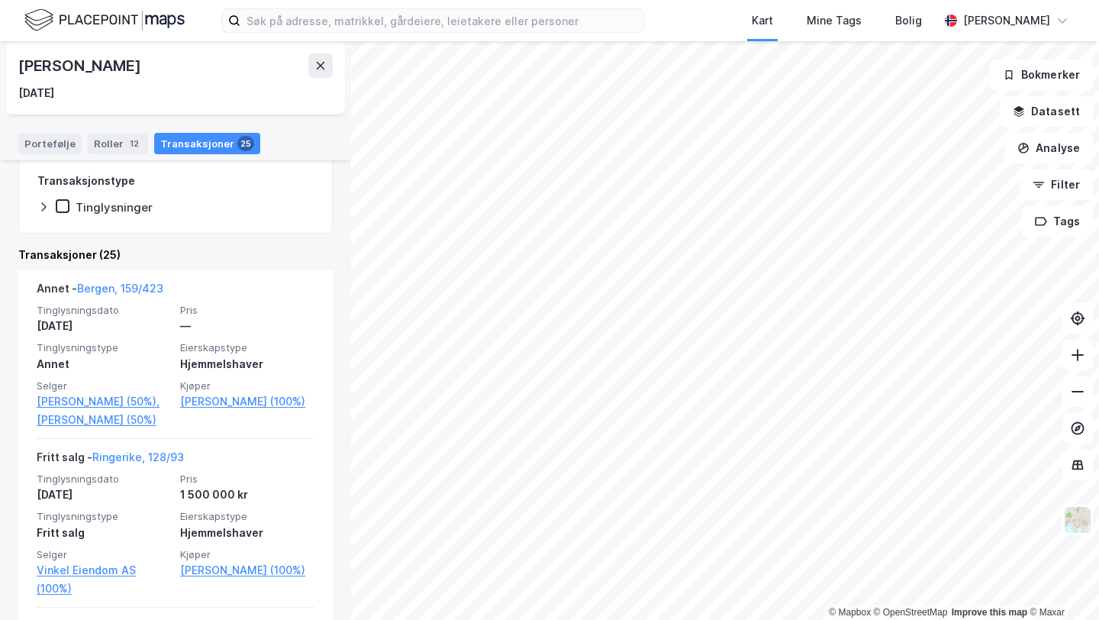
click at [113, 65] on div "[PERSON_NAME]" at bounding box center [80, 65] width 125 height 24
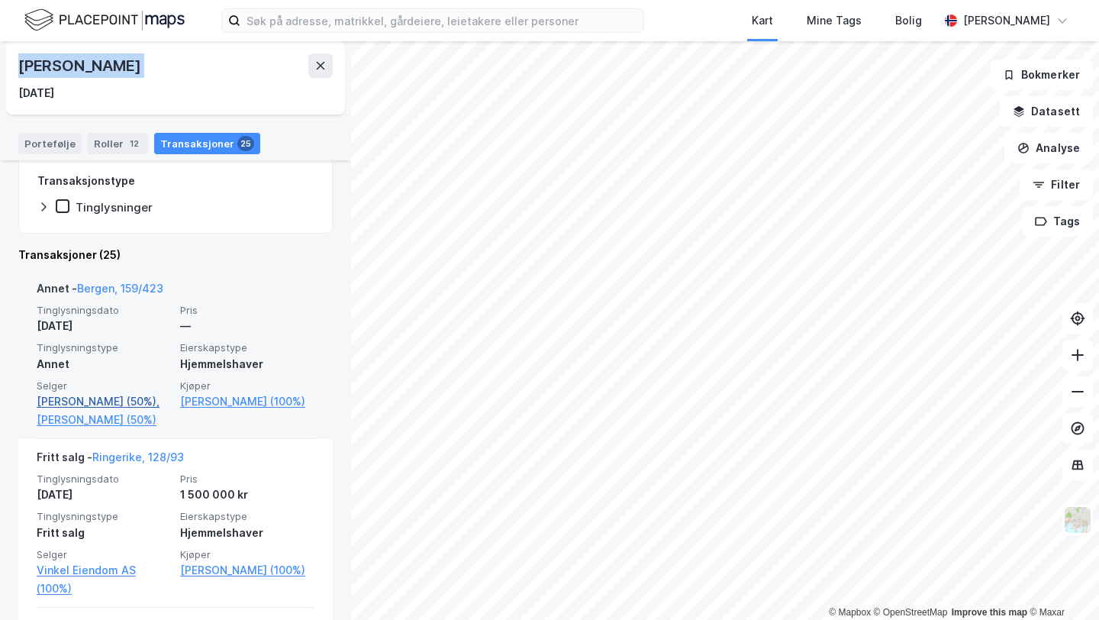
click at [87, 406] on link "[PERSON_NAME] (50%)," at bounding box center [104, 401] width 134 height 18
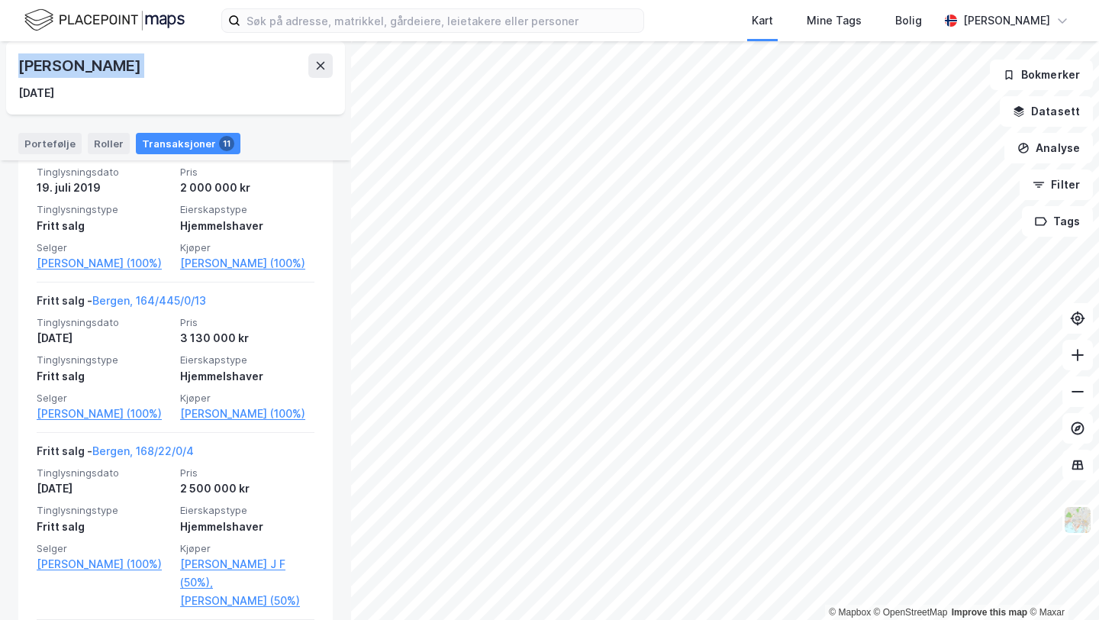
scroll to position [1489, 0]
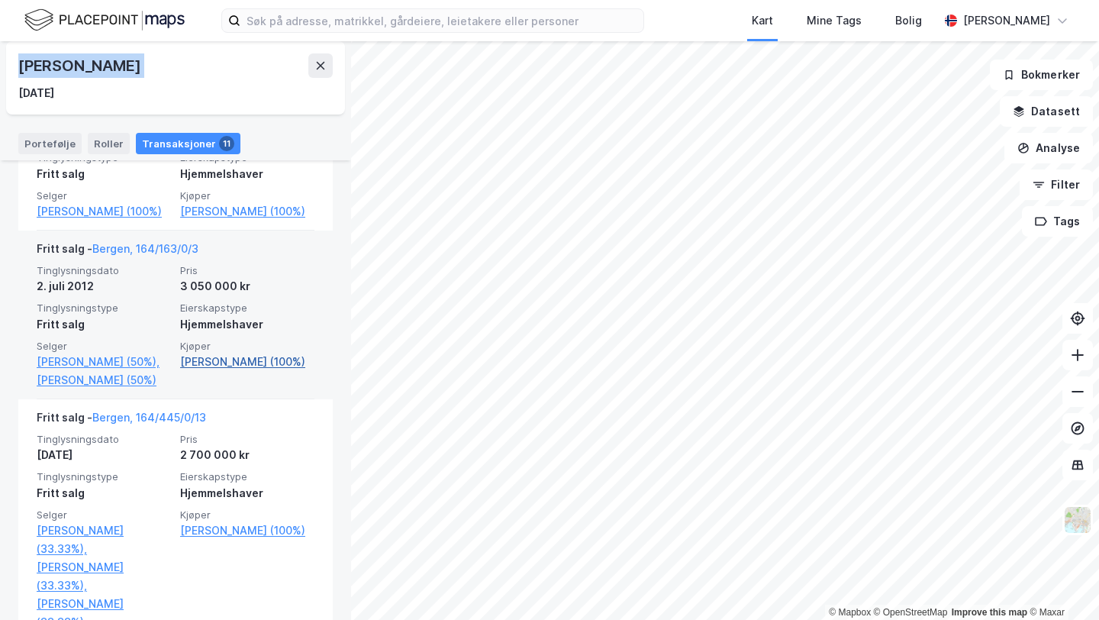
click at [202, 371] on link "[PERSON_NAME] (100%)" at bounding box center [247, 362] width 134 height 18
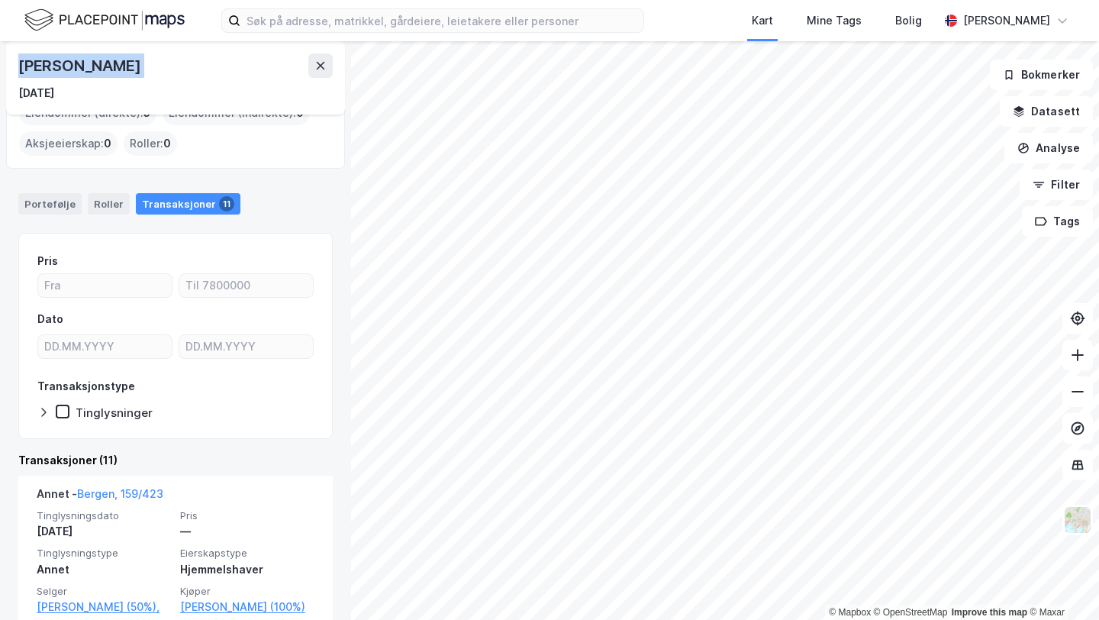
scroll to position [0, 0]
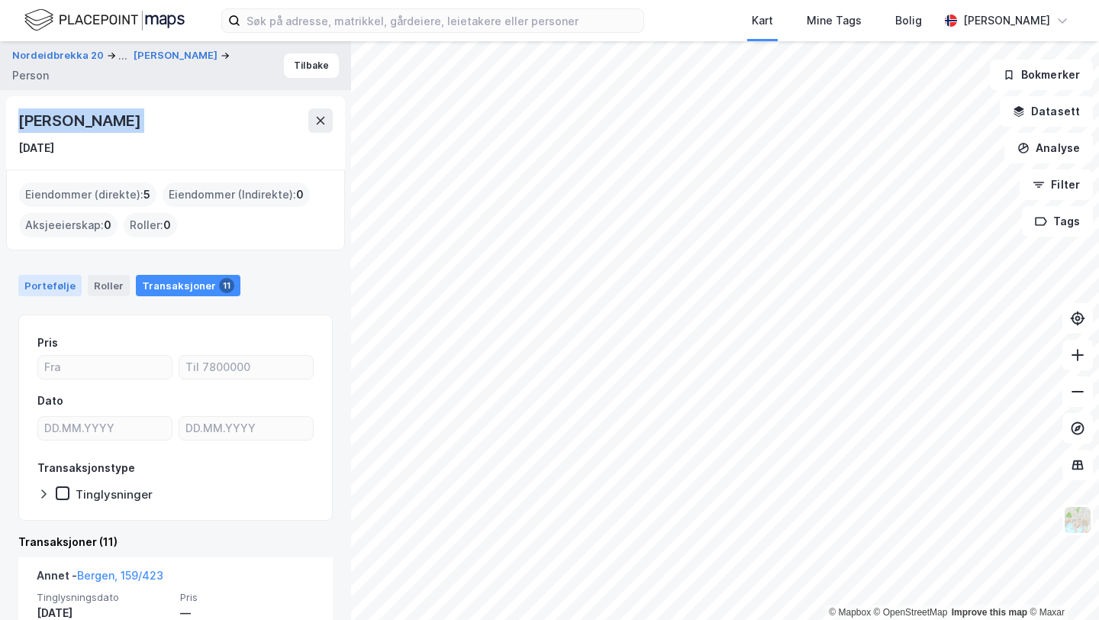
click at [27, 288] on div "Portefølje" at bounding box center [49, 285] width 63 height 21
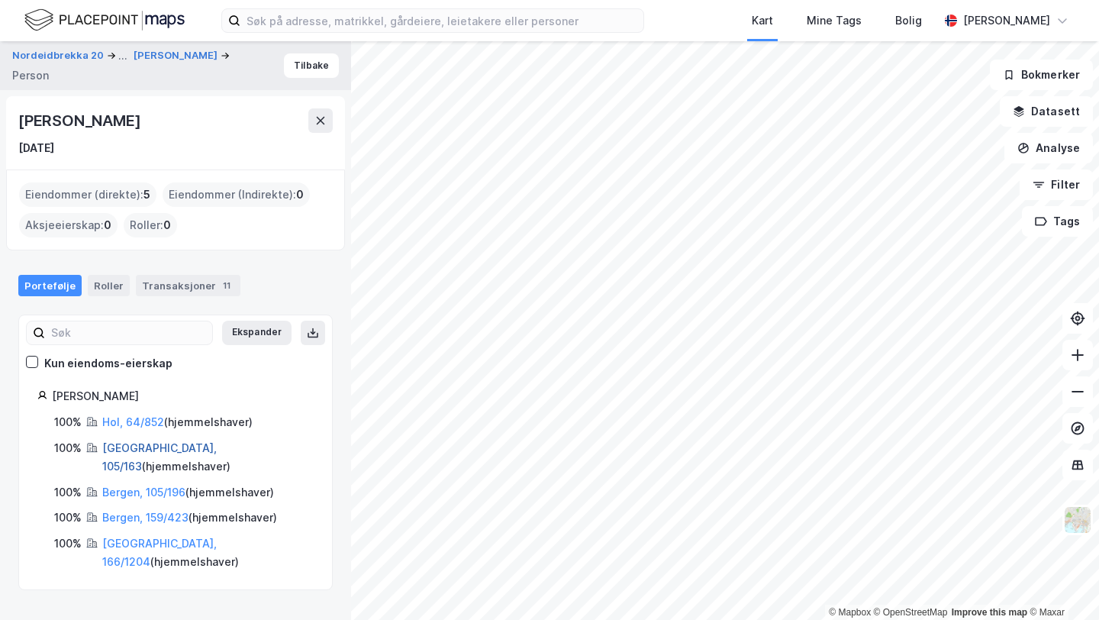
click at [137, 453] on link "[GEOGRAPHIC_DATA], 105/163" at bounding box center [159, 456] width 114 height 31
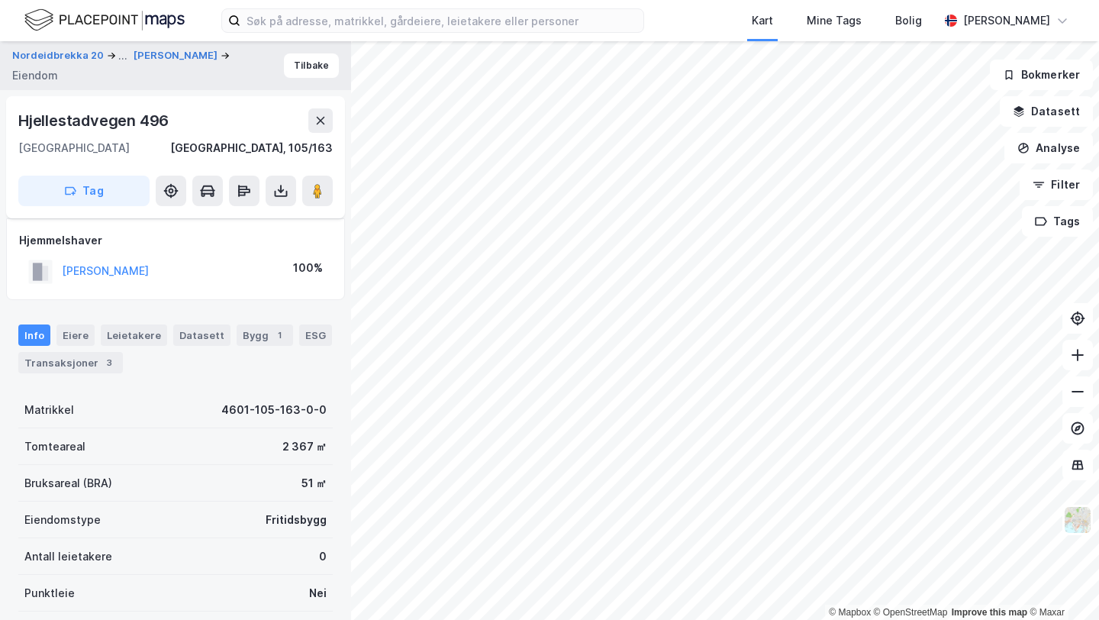
scroll to position [262, 0]
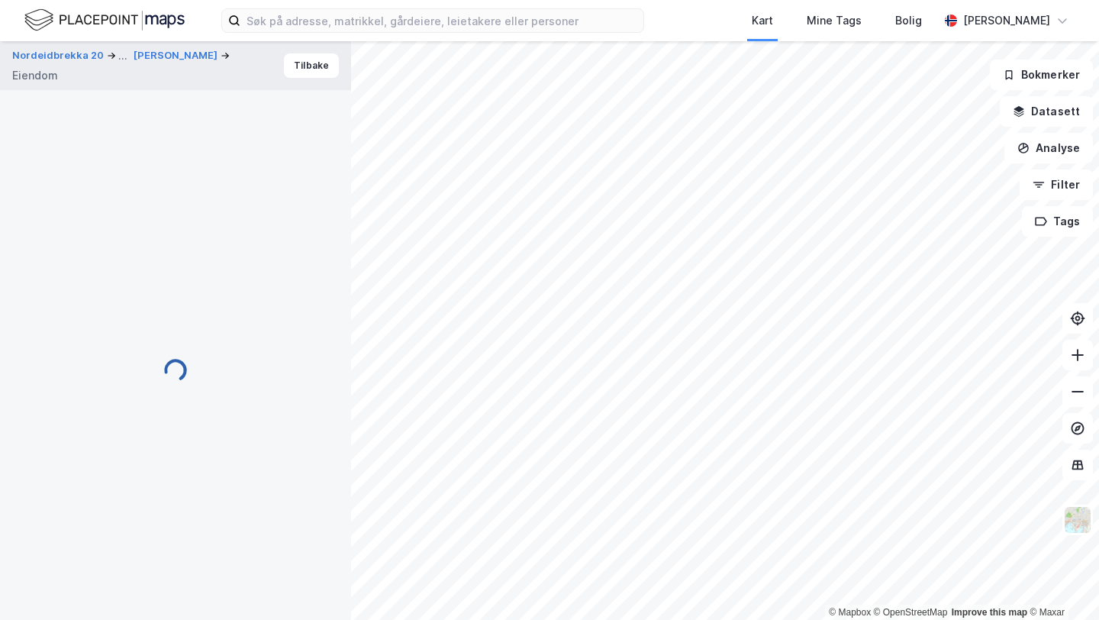
scroll to position [182, 0]
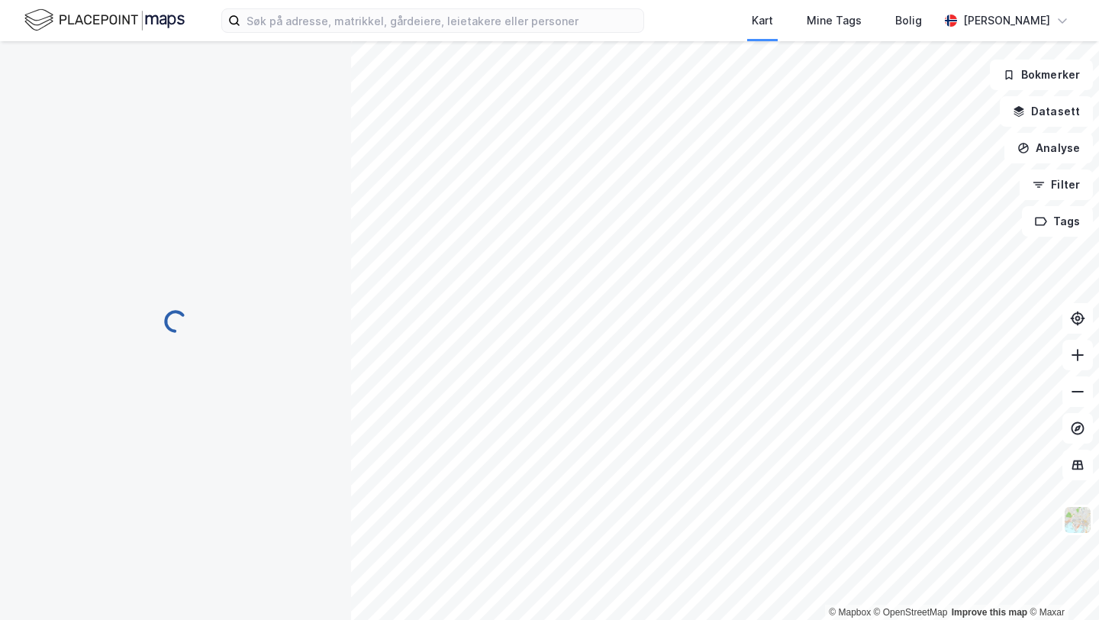
scroll to position [182, 0]
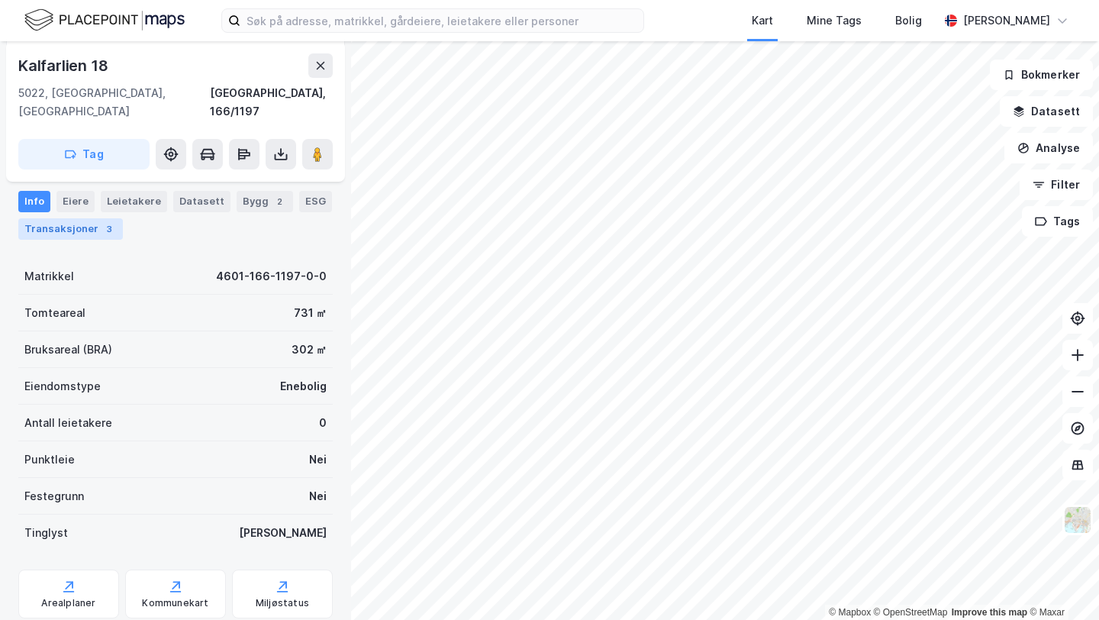
click at [40, 218] on div "Transaksjoner 3" at bounding box center [70, 228] width 105 height 21
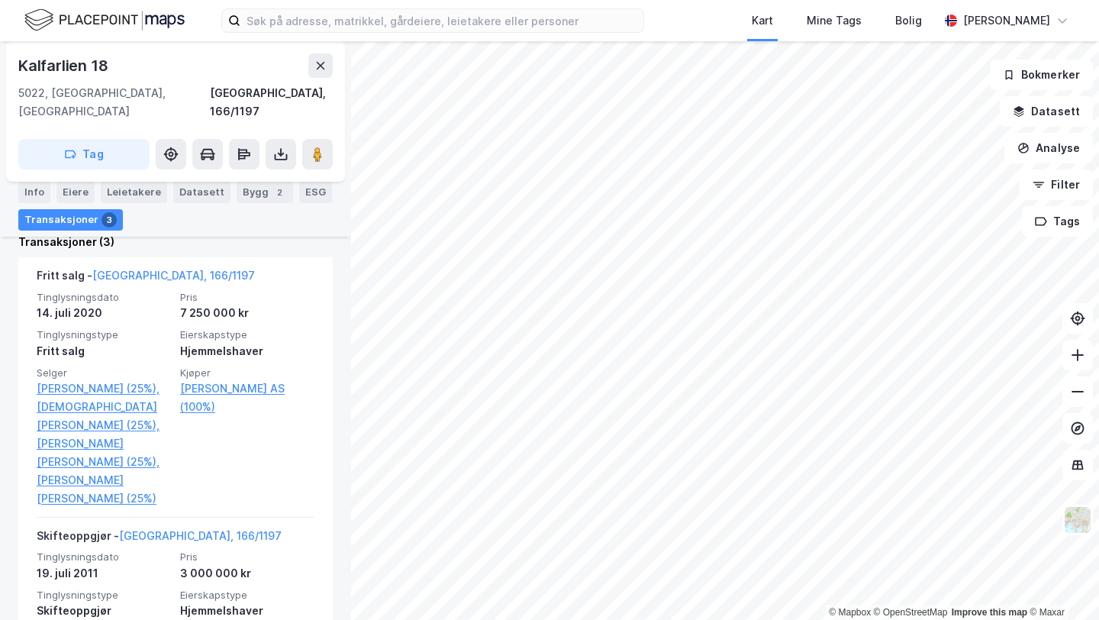
scroll to position [517, 0]
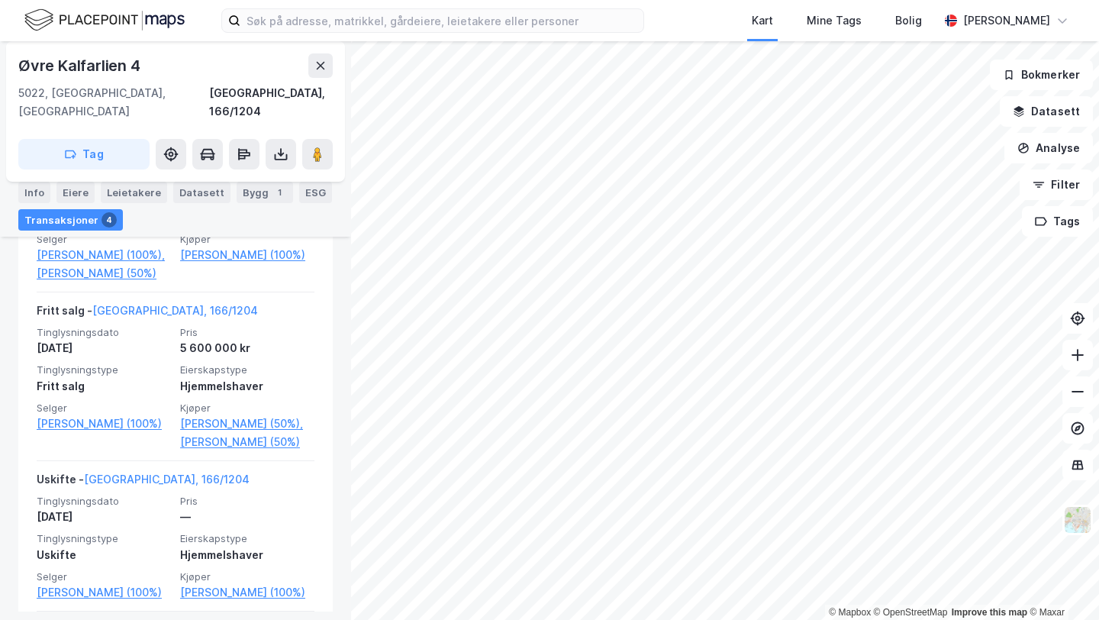
scroll to position [560, 0]
